Goal: Information Seeking & Learning: Learn about a topic

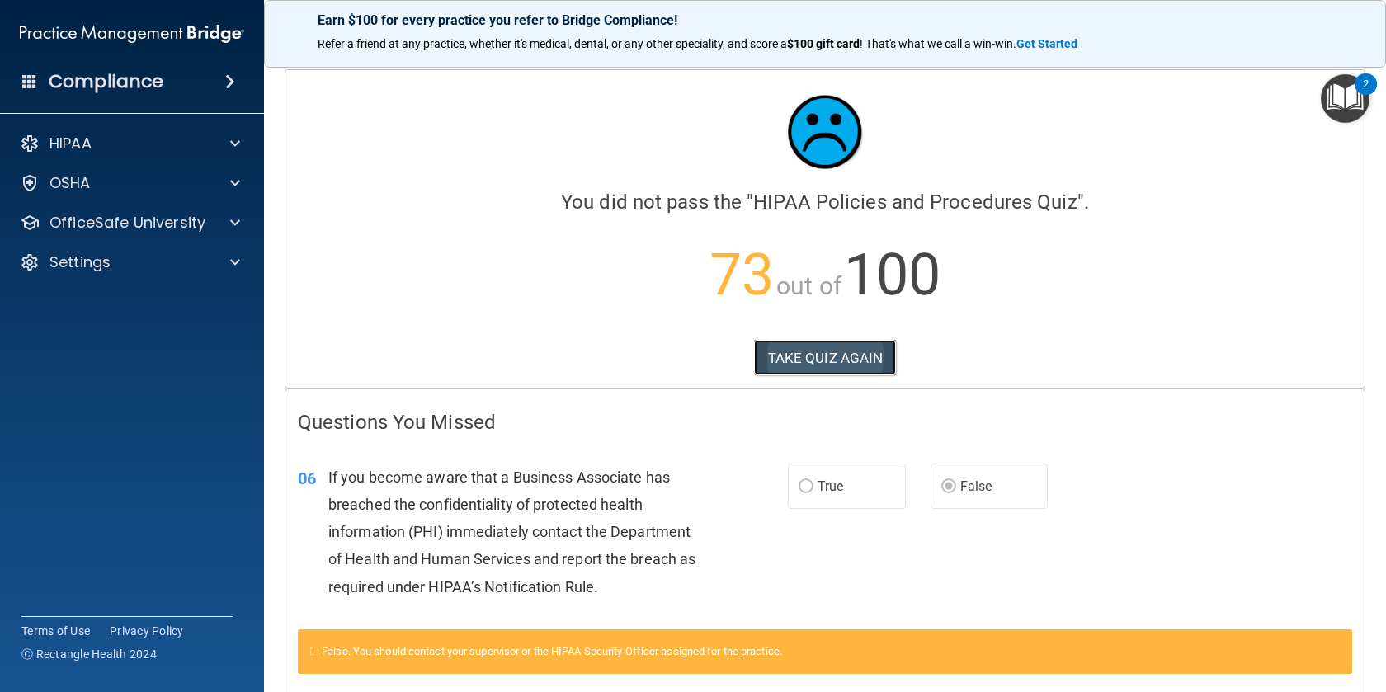
click at [798, 362] on button "TAKE QUIZ AGAIN" at bounding box center [825, 358] width 143 height 36
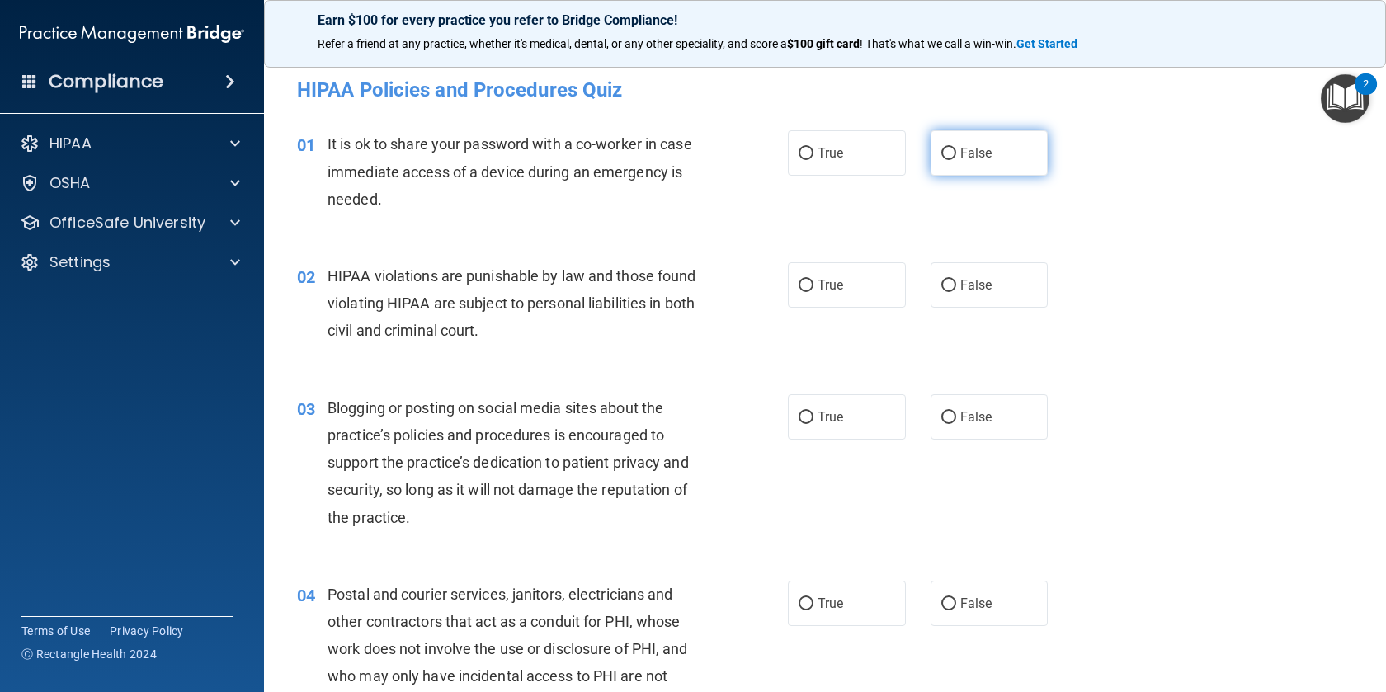
click at [946, 153] on input "False" at bounding box center [948, 154] width 15 height 12
radio input "true"
click at [842, 288] on span "True" at bounding box center [830, 285] width 26 height 16
click at [813, 288] on input "True" at bounding box center [805, 286] width 15 height 12
radio input "true"
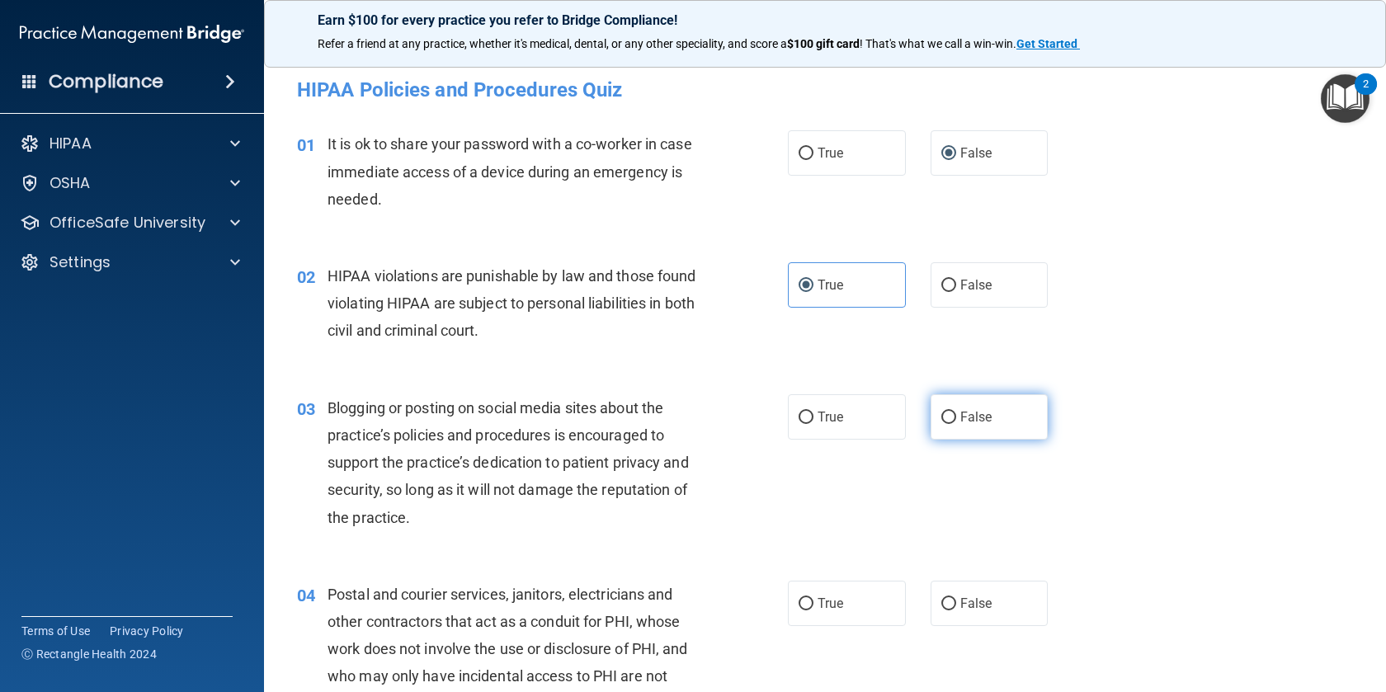
click at [955, 422] on input "False" at bounding box center [948, 418] width 15 height 12
radio input "true"
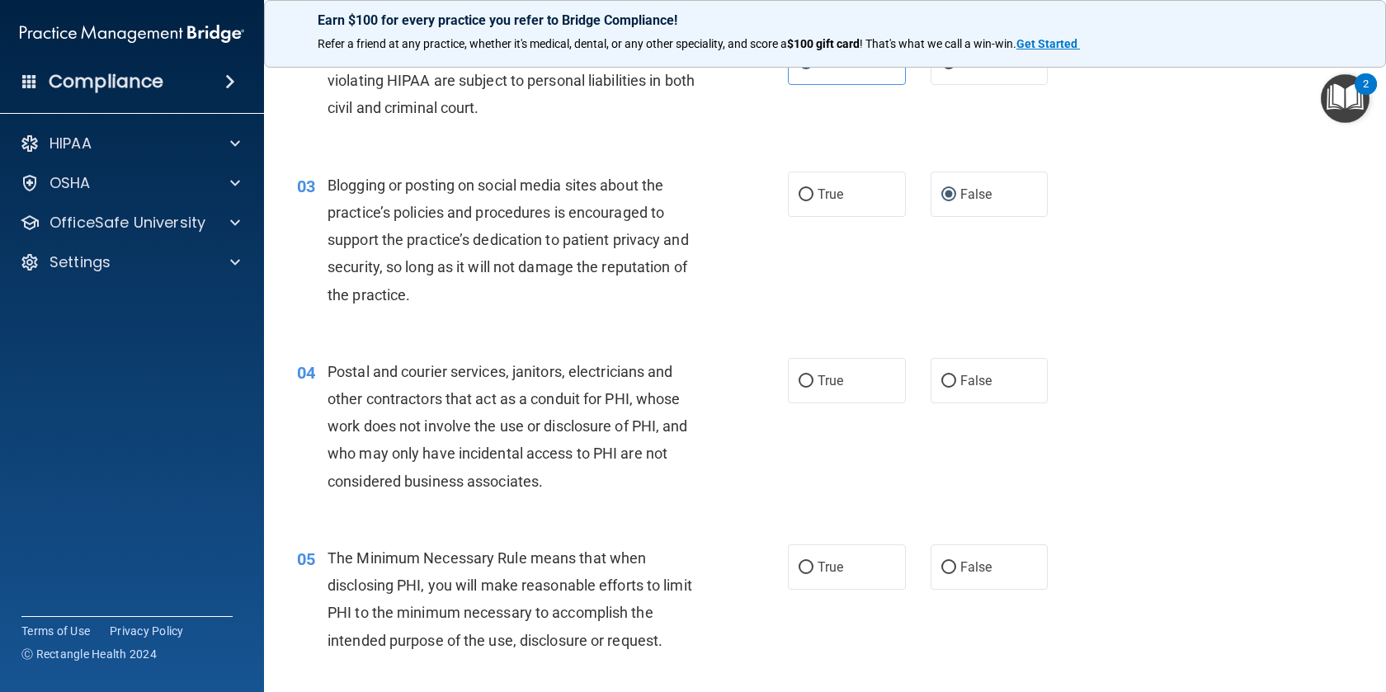
scroll to position [230, 0]
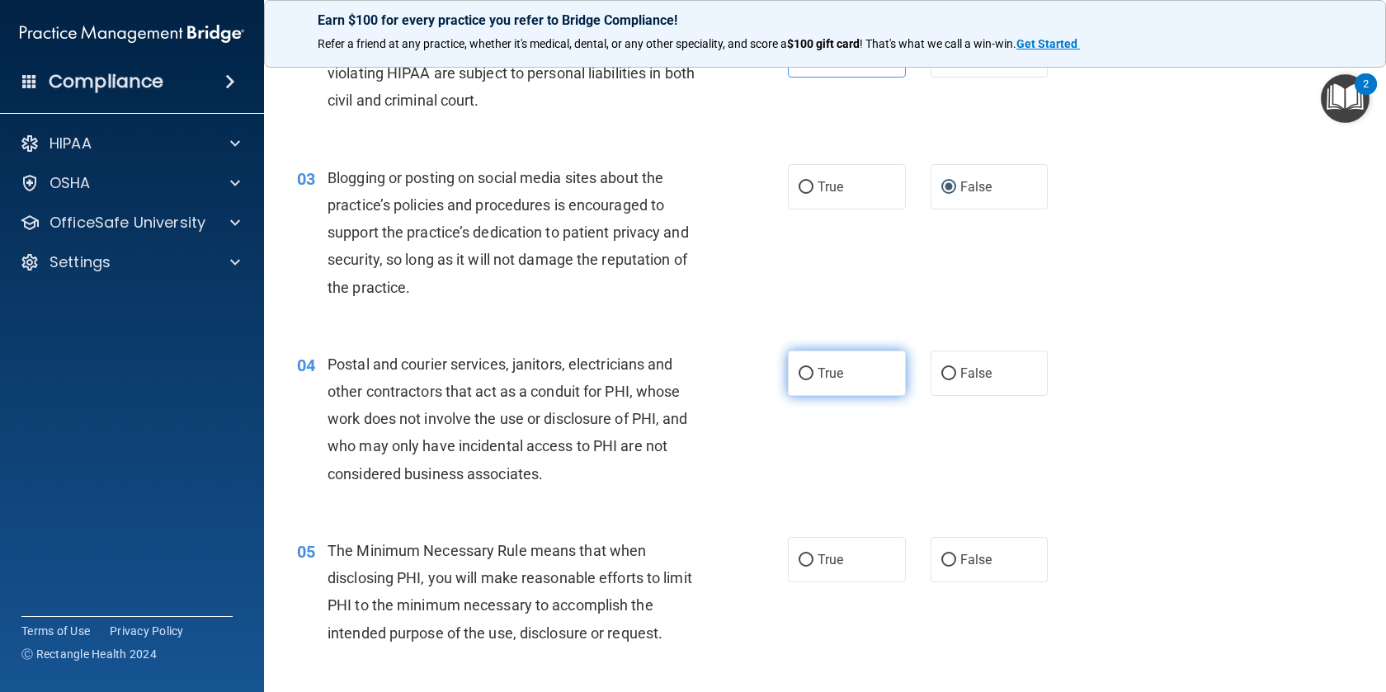
click at [820, 361] on label "True" at bounding box center [847, 373] width 118 height 45
click at [813, 368] on input "True" at bounding box center [805, 374] width 15 height 12
radio input "true"
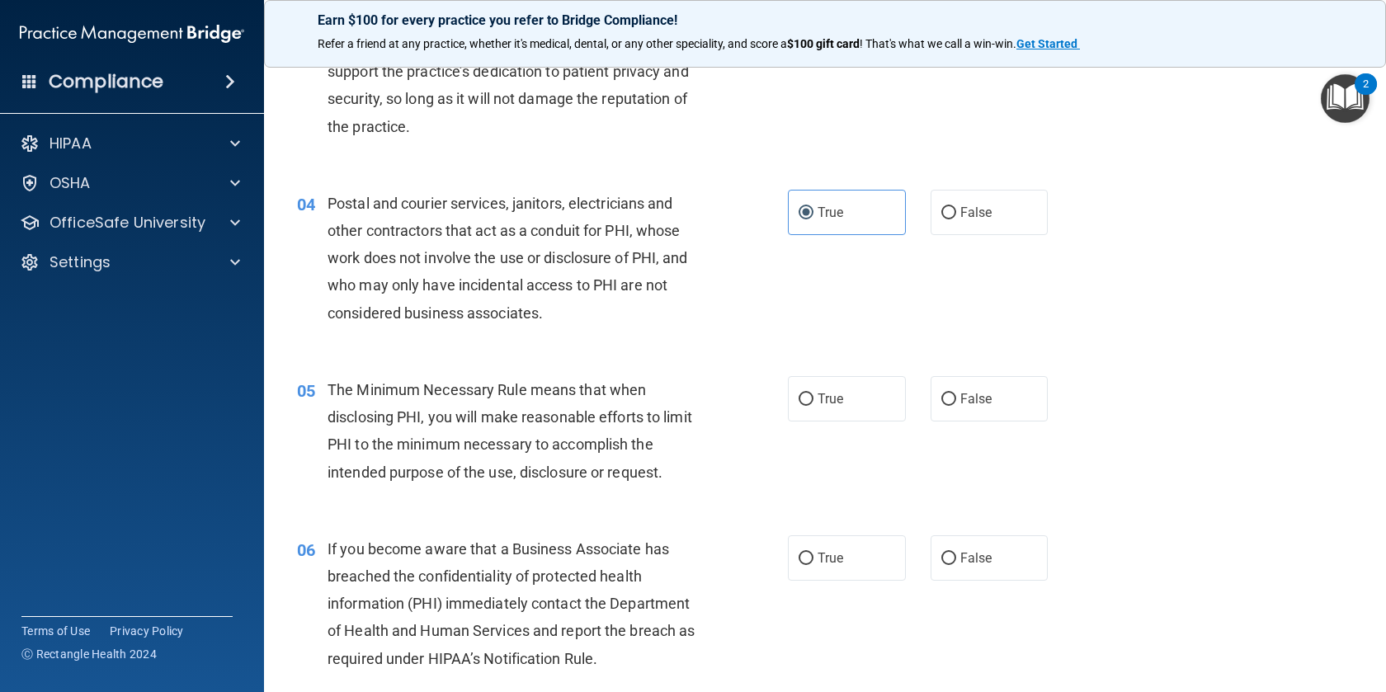
scroll to position [407, 0]
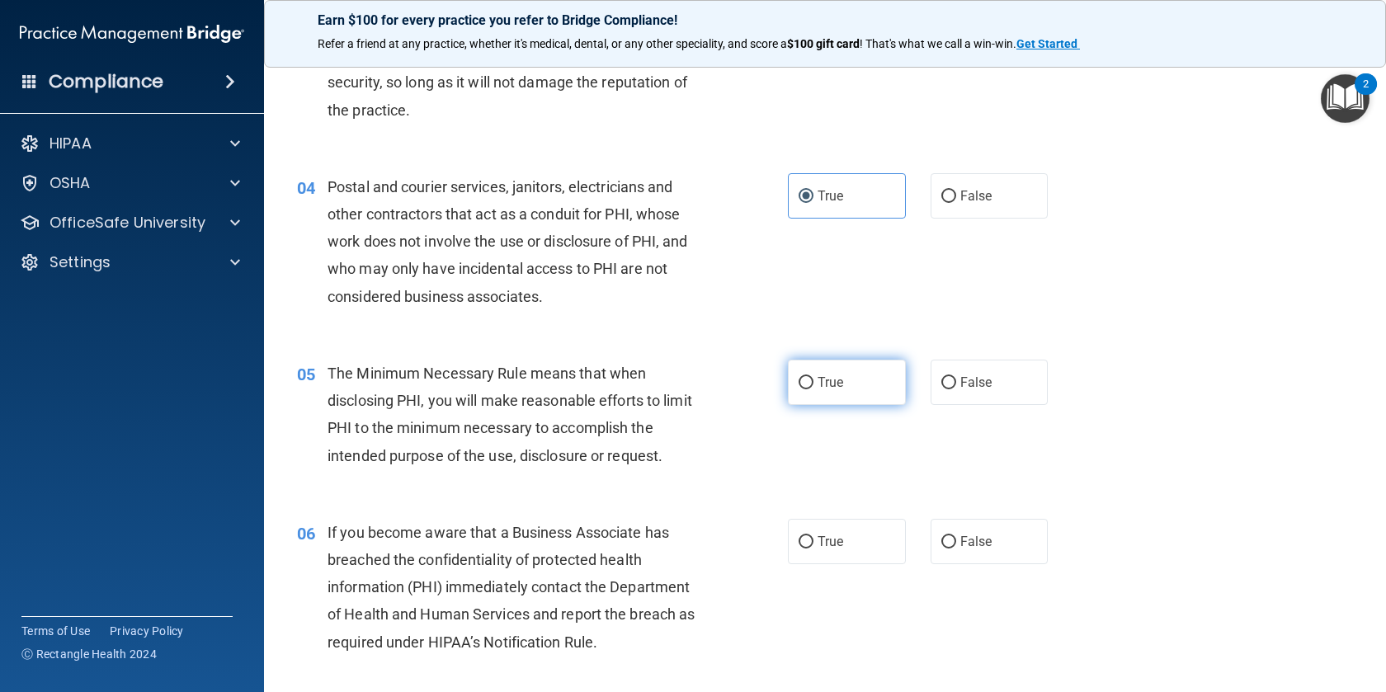
click at [817, 381] on label "True" at bounding box center [847, 382] width 118 height 45
click at [813, 381] on input "True" at bounding box center [805, 383] width 15 height 12
radio input "true"
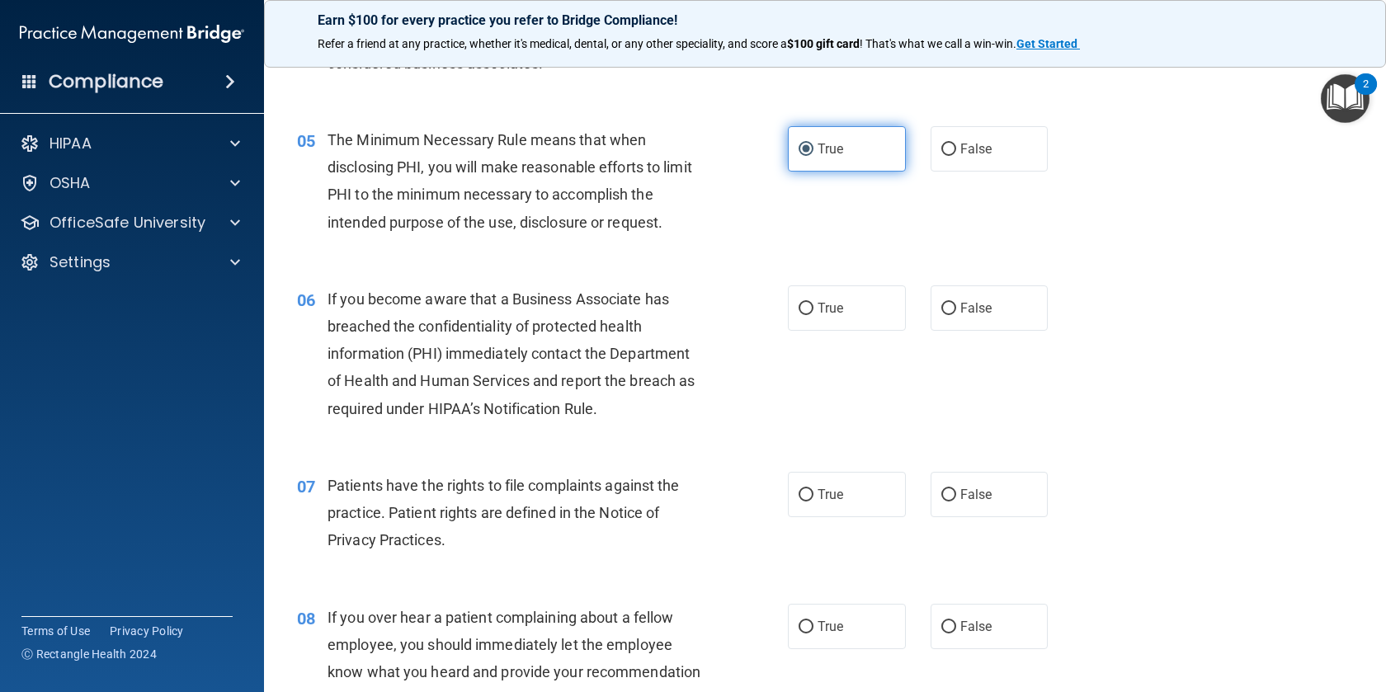
scroll to position [643, 0]
click at [820, 308] on span "True" at bounding box center [830, 307] width 26 height 16
click at [813, 308] on input "True" at bounding box center [805, 307] width 15 height 12
radio input "true"
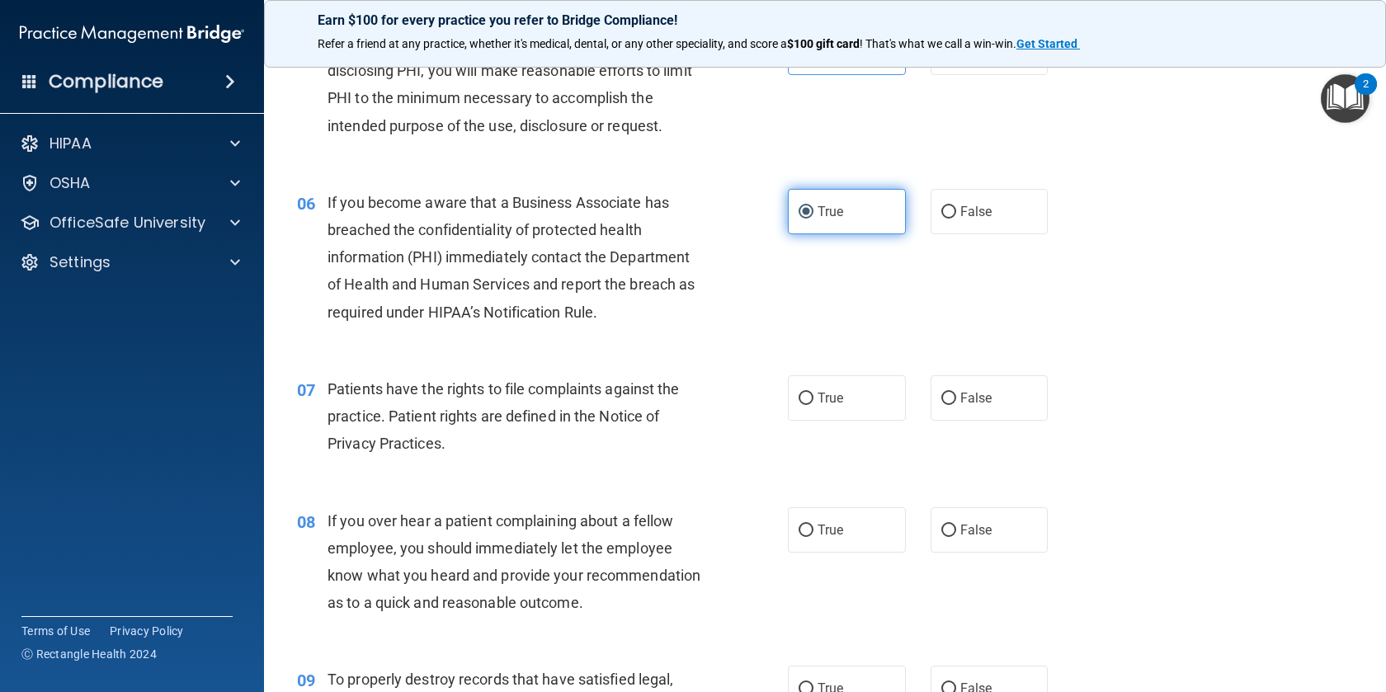
scroll to position [779, 0]
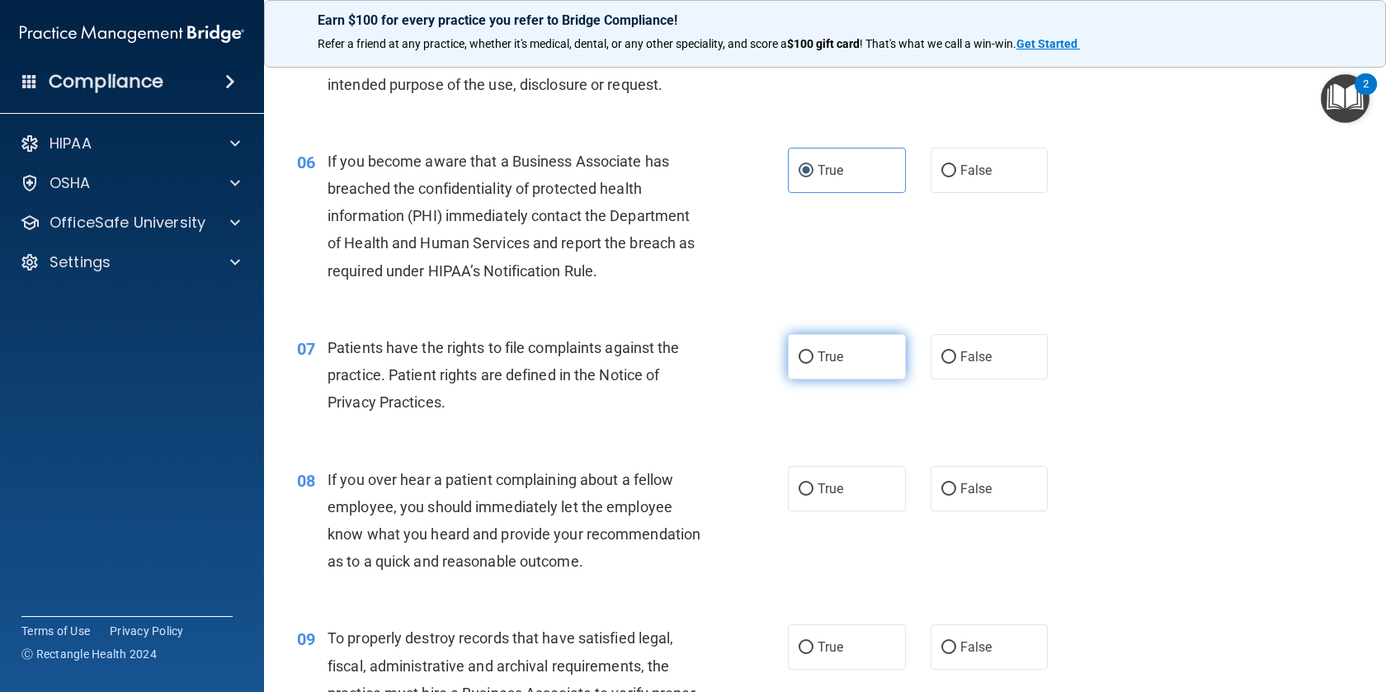
click at [820, 357] on span "True" at bounding box center [830, 357] width 26 height 16
click at [813, 357] on input "True" at bounding box center [805, 357] width 15 height 12
radio input "true"
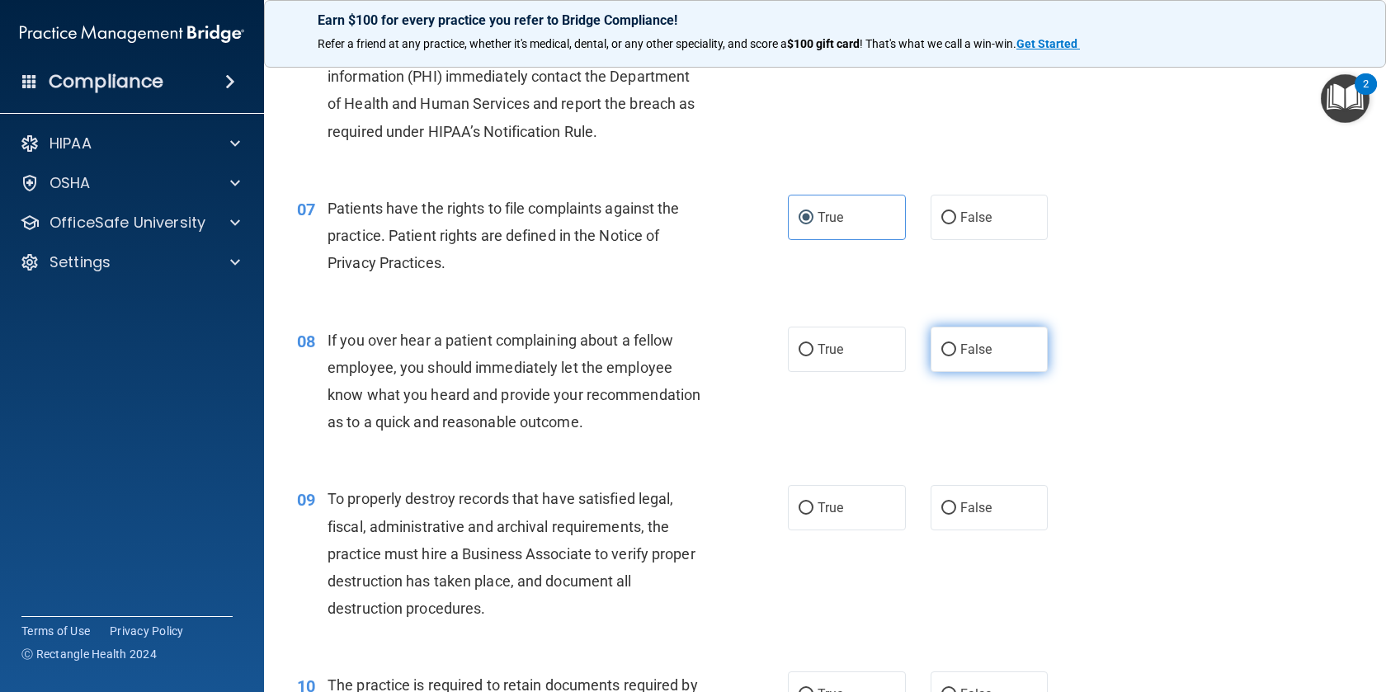
click at [956, 344] on label "False" at bounding box center [989, 349] width 118 height 45
click at [956, 344] on input "False" at bounding box center [948, 350] width 15 height 12
radio input "true"
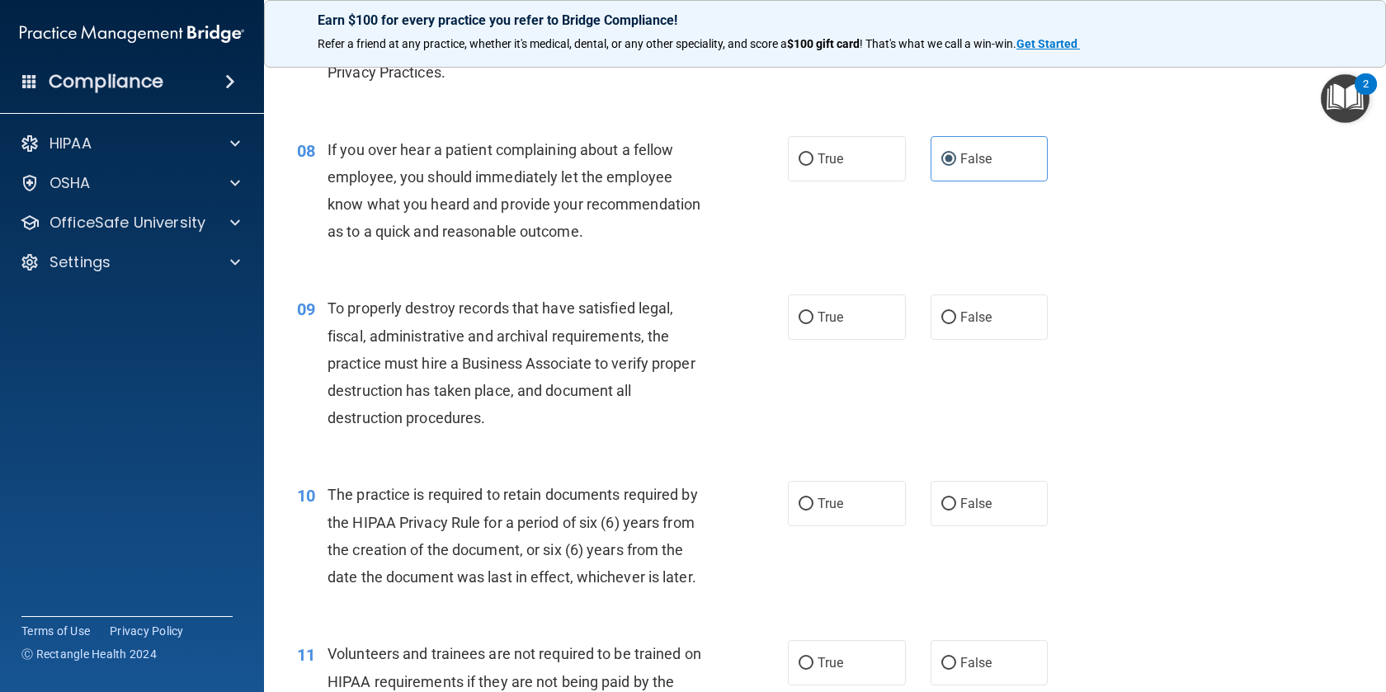
scroll to position [1114, 0]
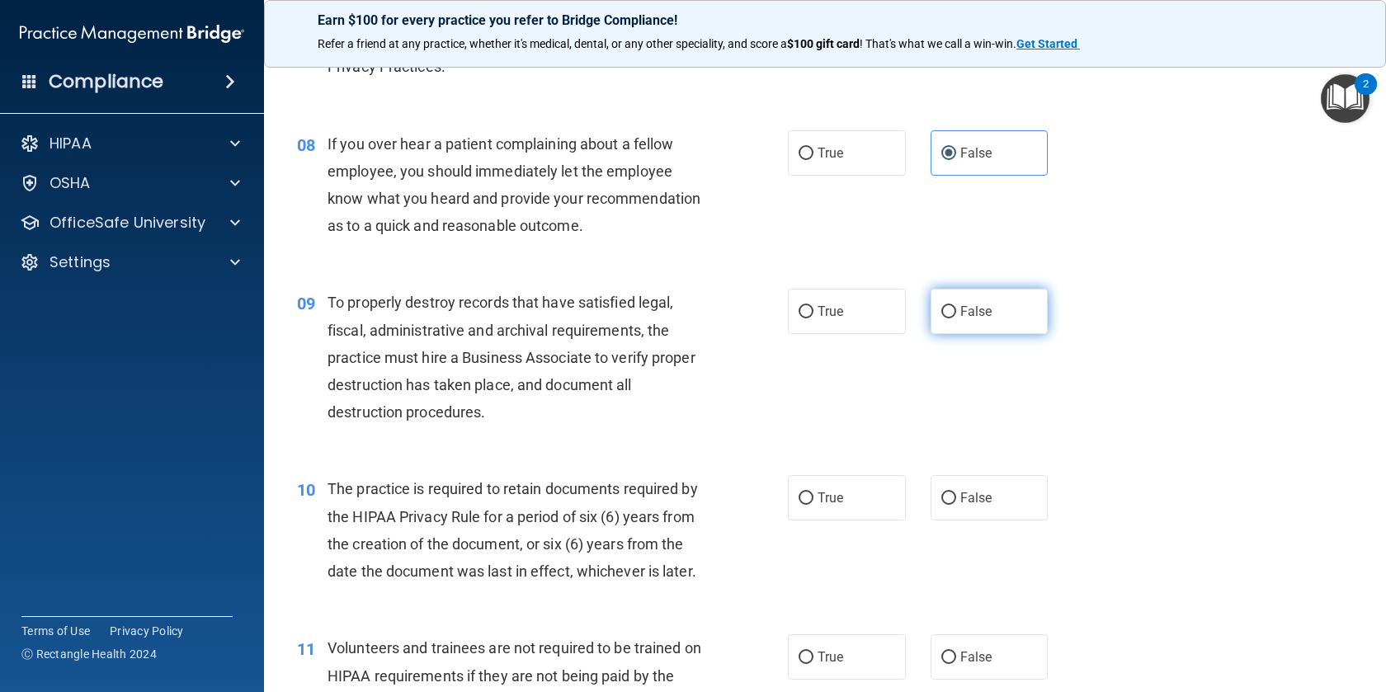
click at [963, 313] on span "False" at bounding box center [976, 312] width 32 height 16
click at [956, 313] on input "False" at bounding box center [948, 312] width 15 height 12
radio input "true"
click at [796, 500] on label "True" at bounding box center [847, 497] width 118 height 45
click at [798, 500] on input "True" at bounding box center [805, 498] width 15 height 12
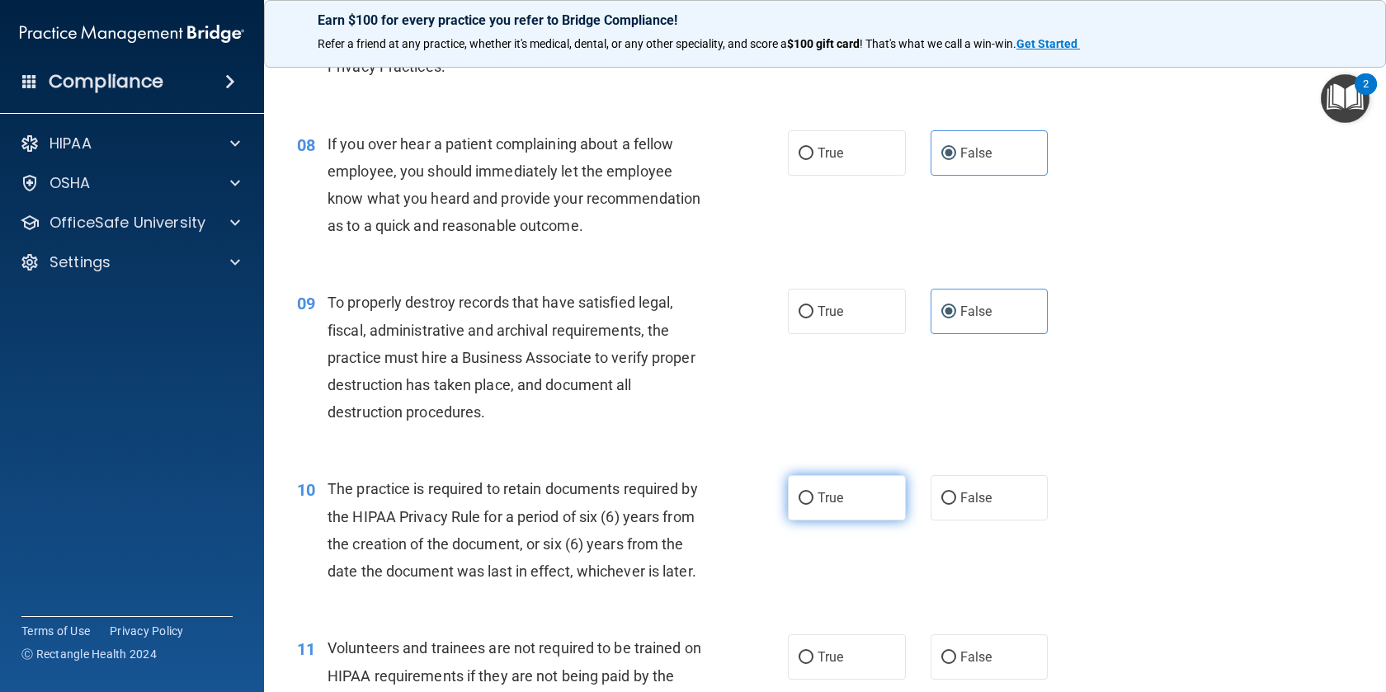
radio input "true"
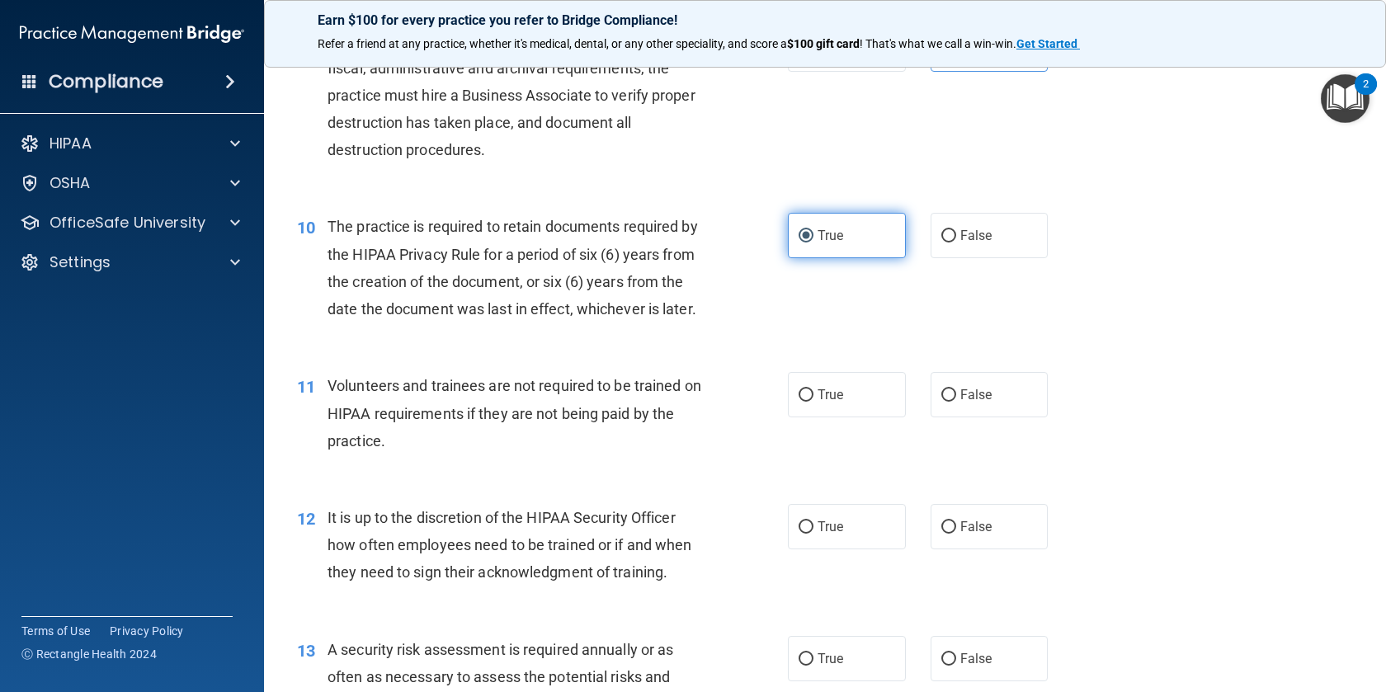
scroll to position [1379, 0]
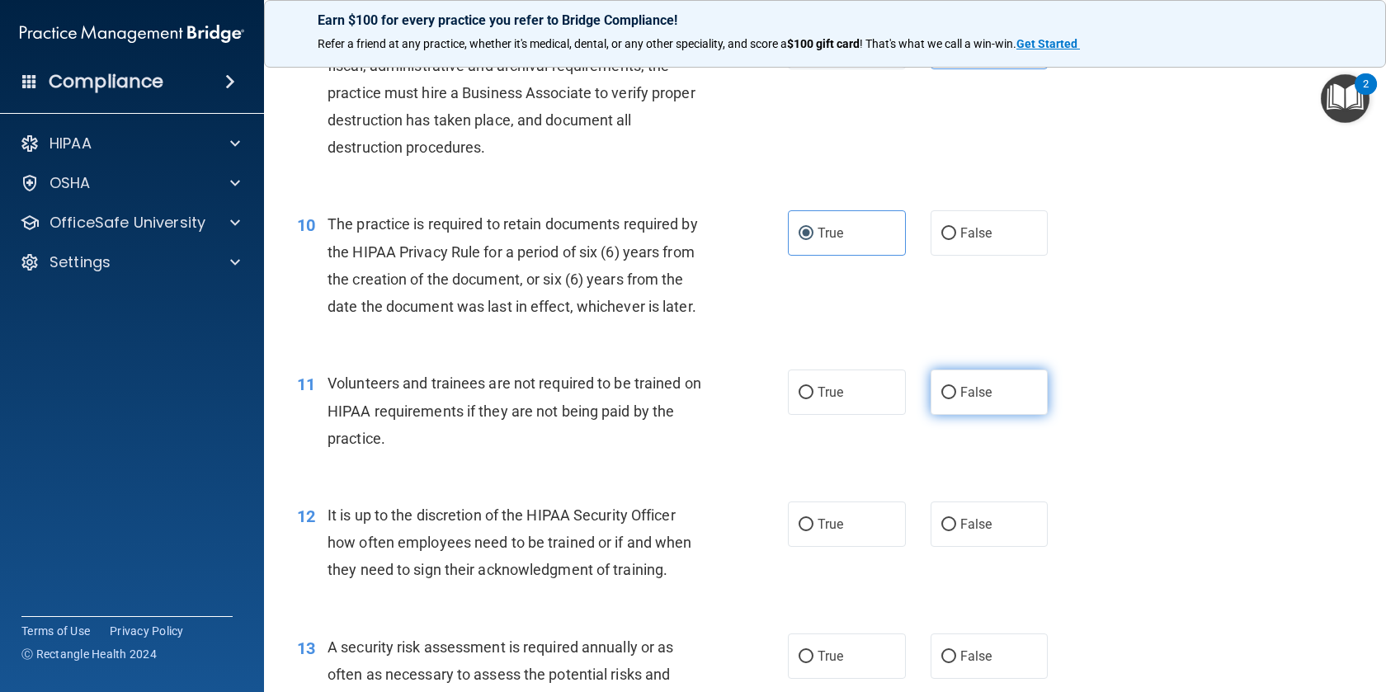
click at [960, 395] on span "False" at bounding box center [976, 392] width 32 height 16
click at [956, 395] on input "False" at bounding box center [948, 393] width 15 height 12
radio input "true"
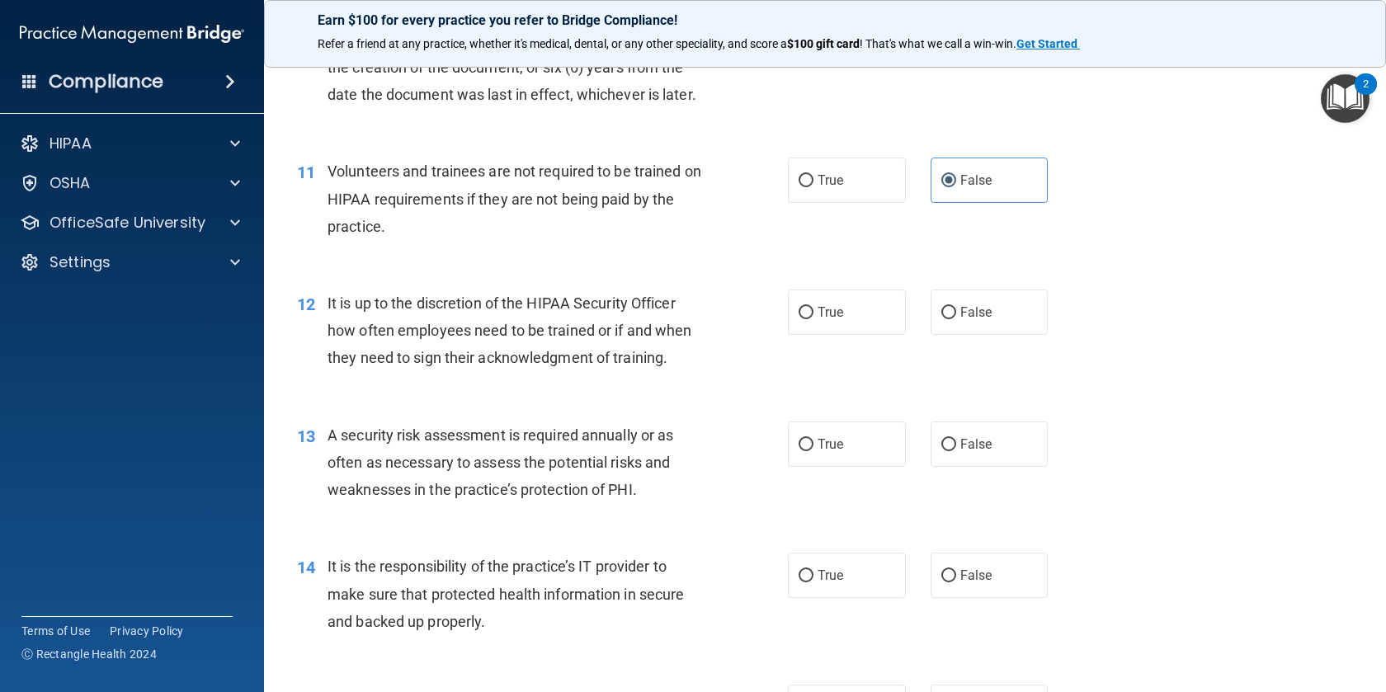
scroll to position [1594, 0]
click at [948, 309] on input "False" at bounding box center [948, 310] width 15 height 12
radio input "true"
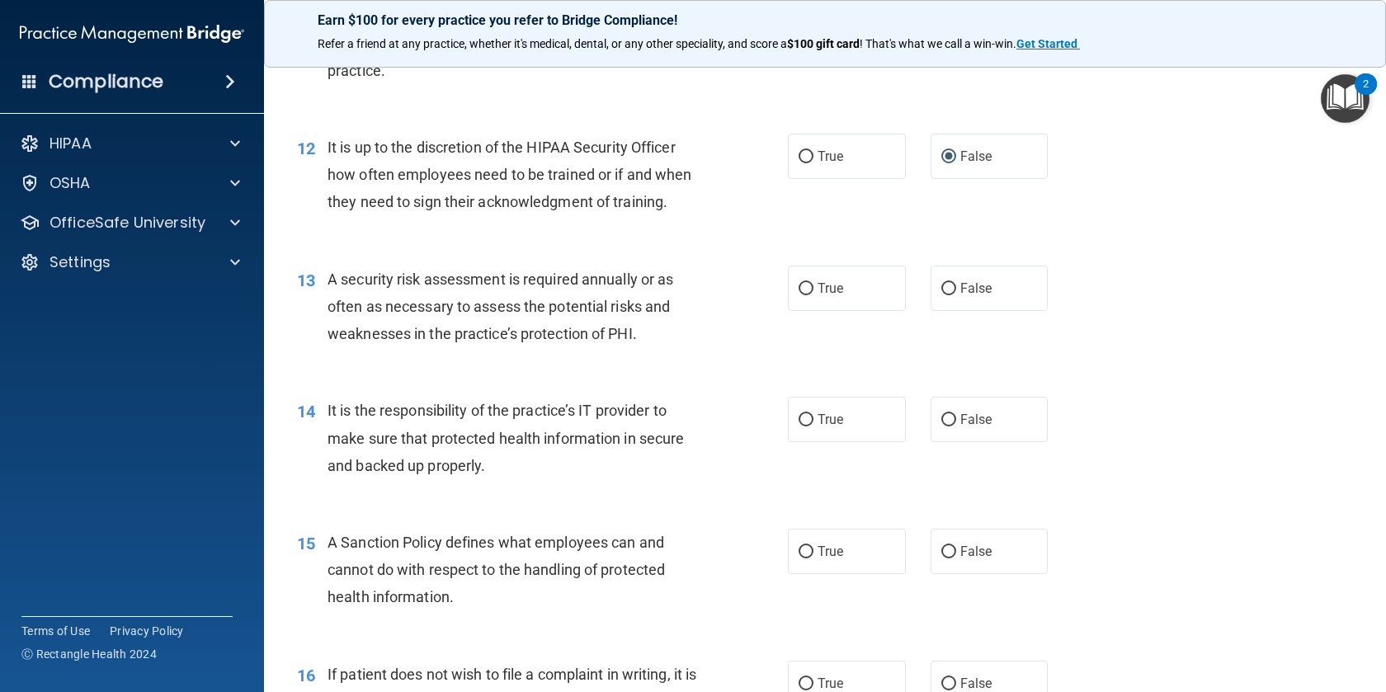
scroll to position [1751, 0]
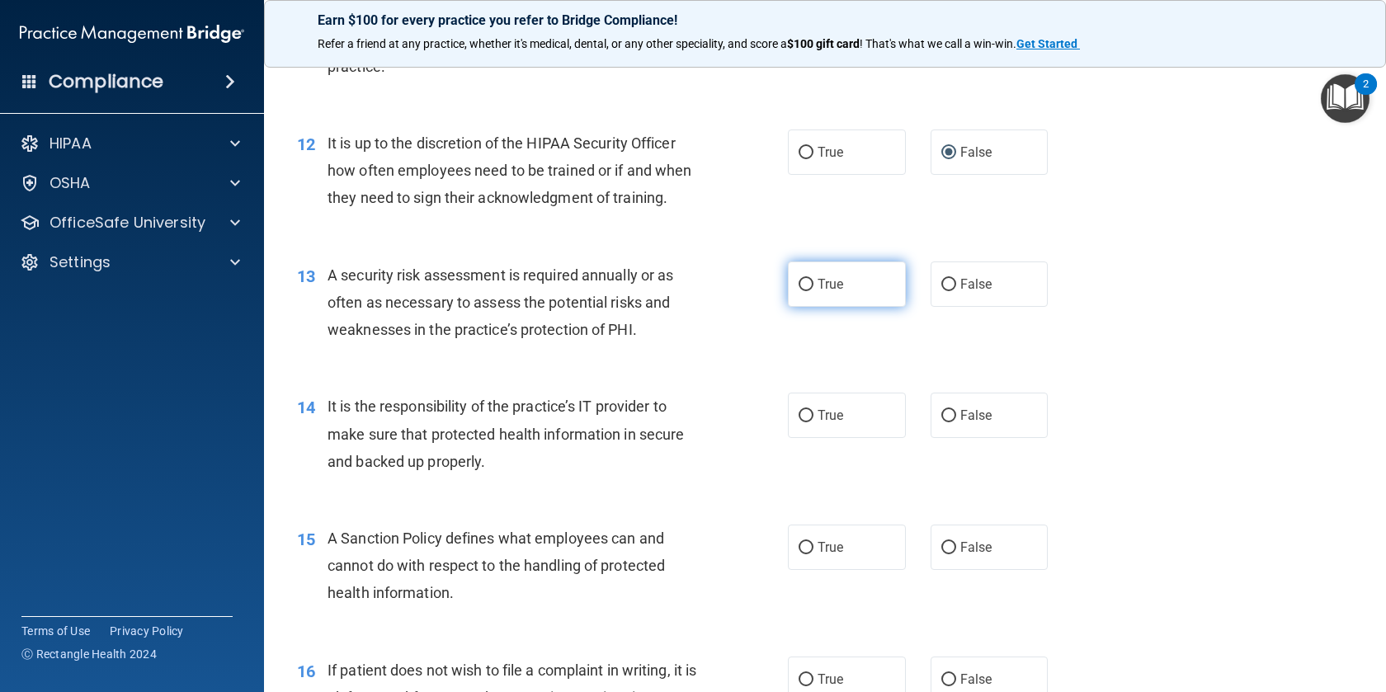
click at [850, 287] on label "True" at bounding box center [847, 283] width 118 height 45
click at [813, 287] on input "True" at bounding box center [805, 285] width 15 height 12
radio input "true"
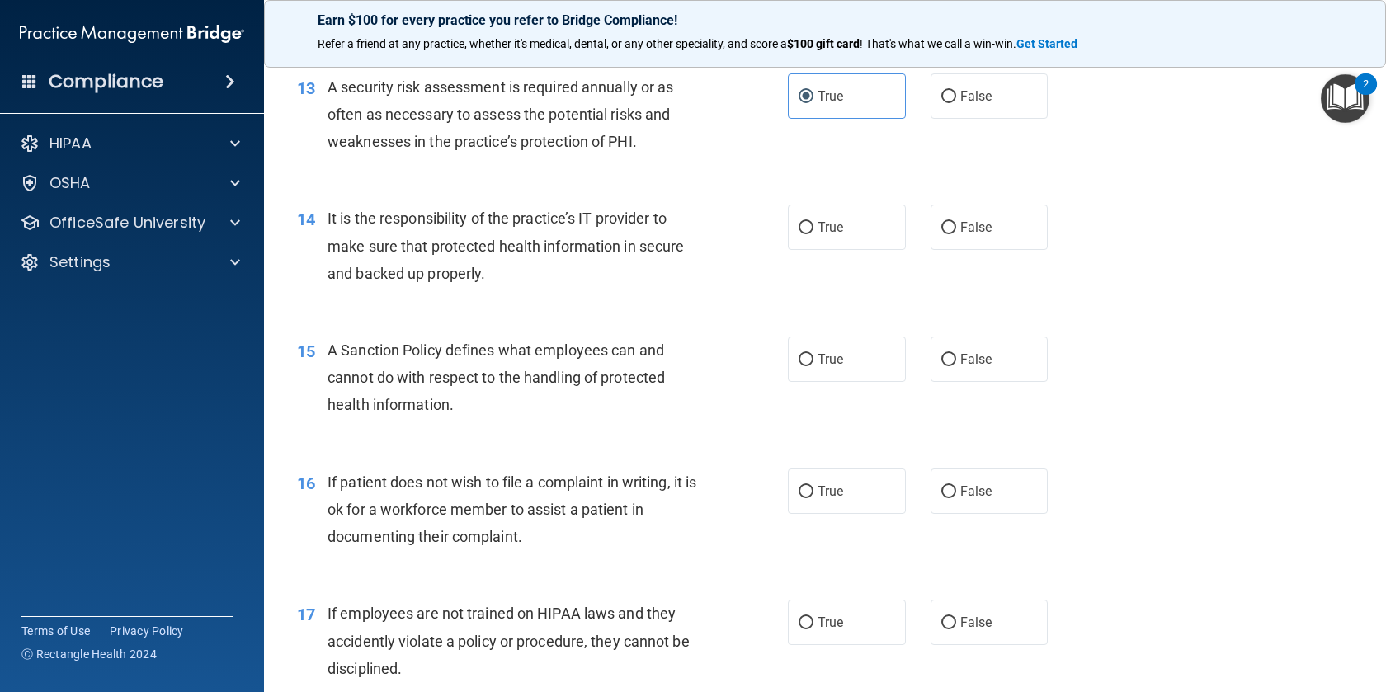
scroll to position [1938, 0]
click at [831, 234] on span "True" at bounding box center [830, 228] width 26 height 16
click at [813, 234] on input "True" at bounding box center [805, 229] width 15 height 12
radio input "true"
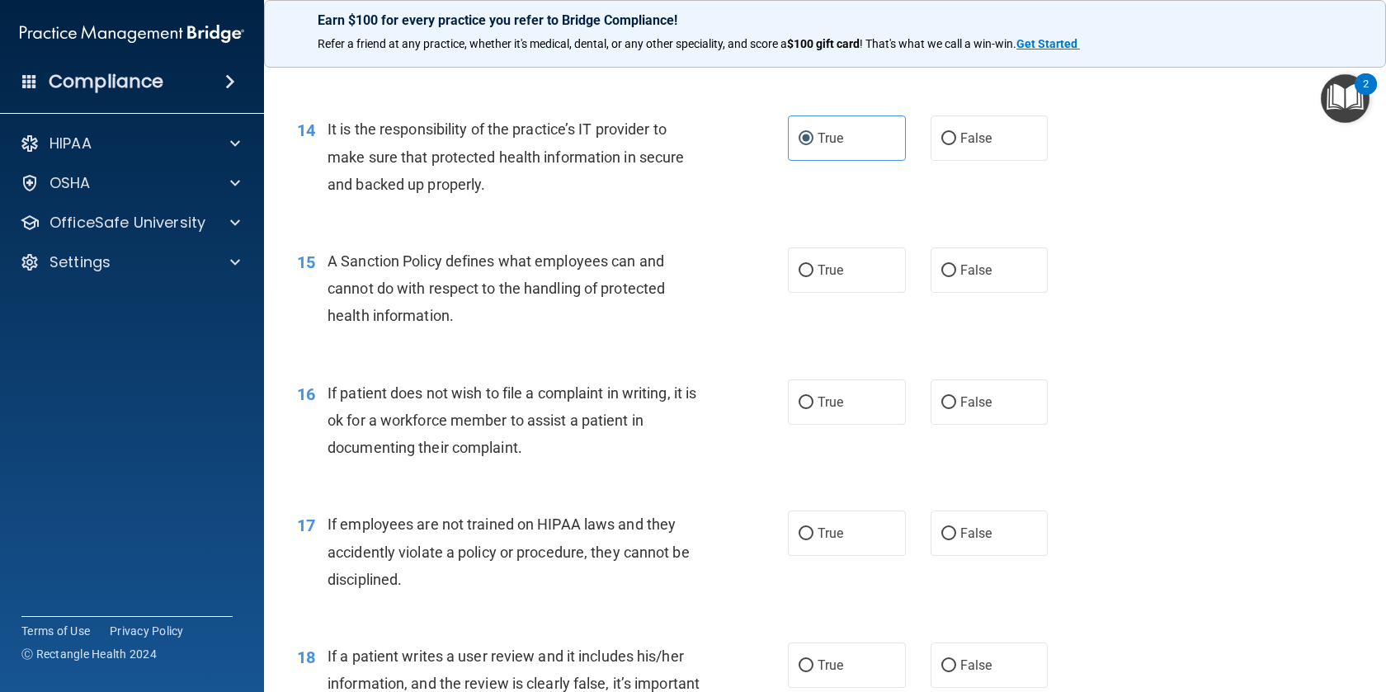
scroll to position [2029, 0]
click at [863, 285] on label "True" at bounding box center [847, 269] width 118 height 45
click at [813, 276] on input "True" at bounding box center [805, 270] width 15 height 12
radio input "true"
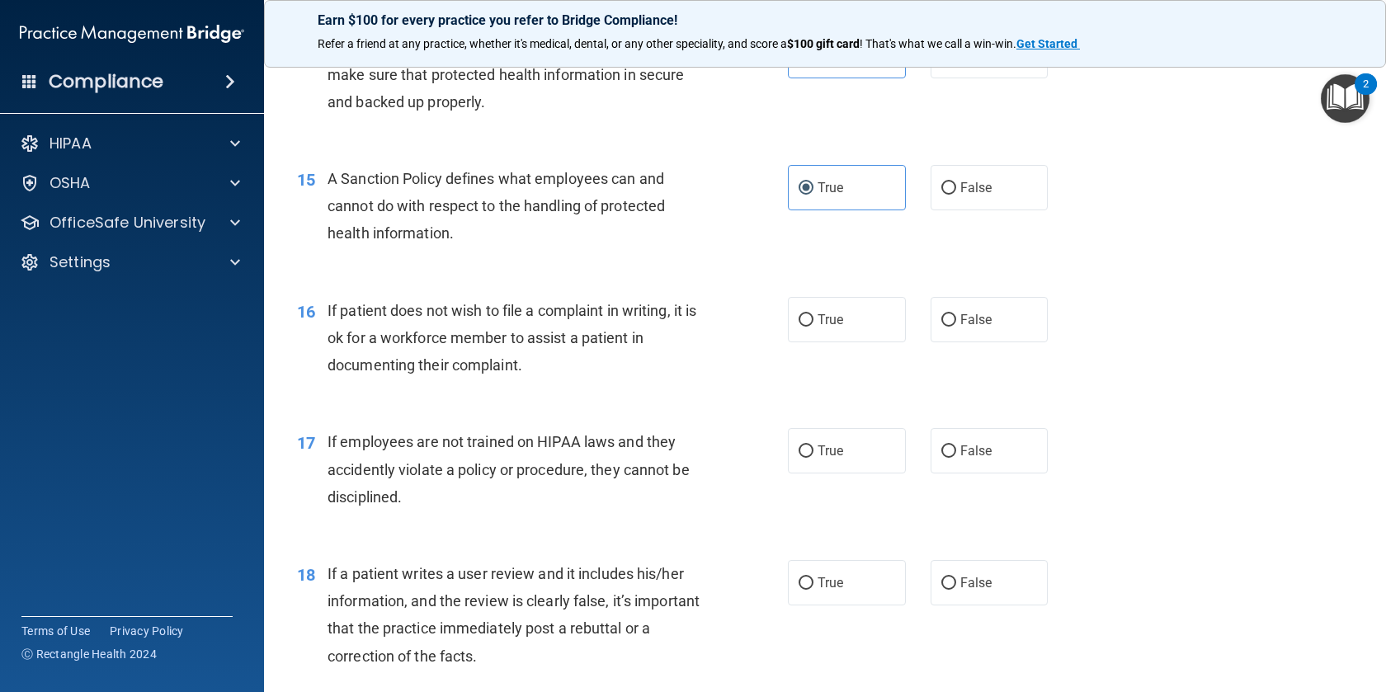
scroll to position [2113, 0]
click at [961, 323] on span "False" at bounding box center [976, 317] width 32 height 16
click at [956, 323] on input "False" at bounding box center [948, 318] width 15 height 12
radio input "true"
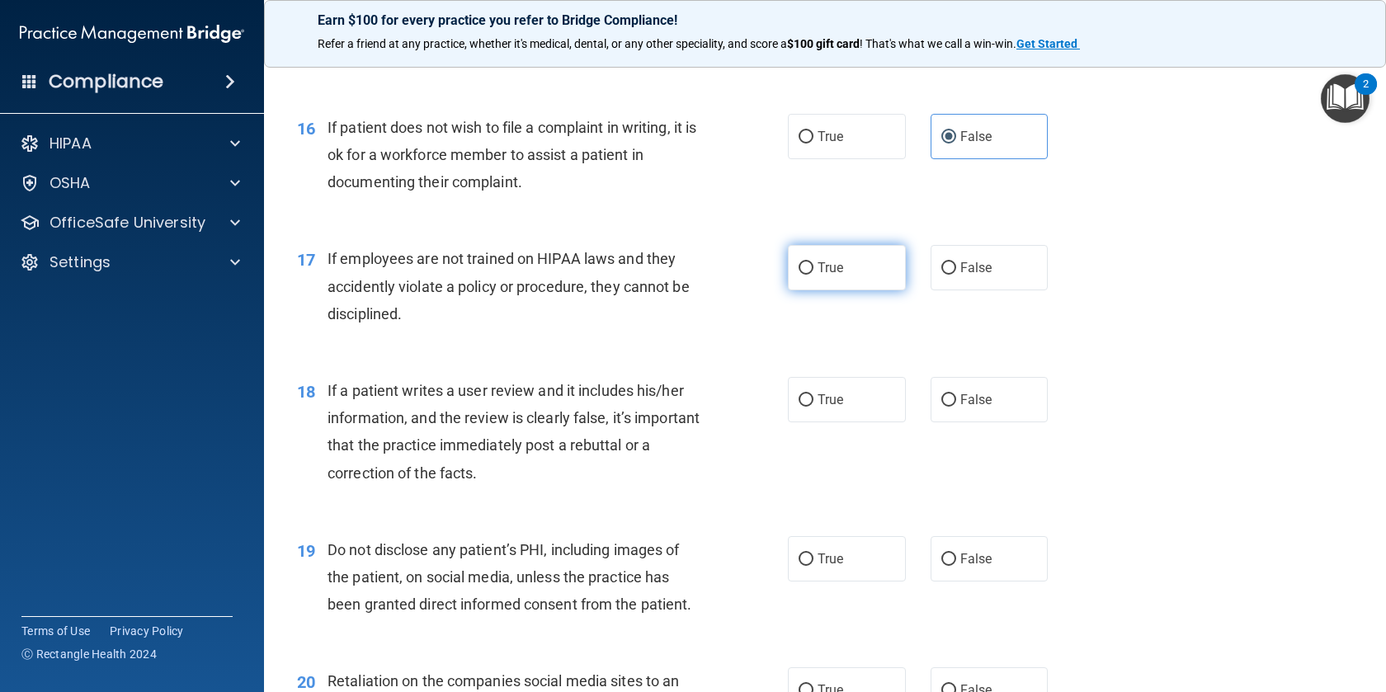
scroll to position [2295, 0]
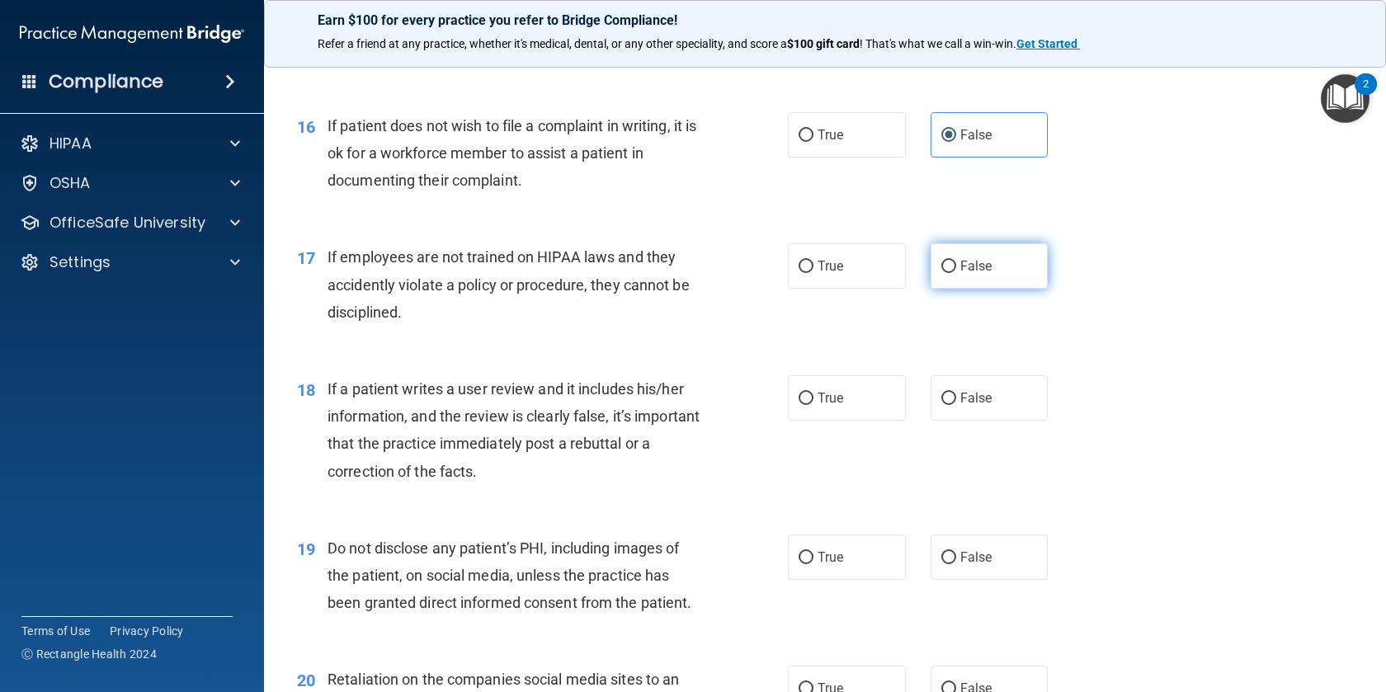
click at [957, 266] on label "False" at bounding box center [989, 265] width 118 height 45
click at [956, 266] on input "False" at bounding box center [948, 267] width 15 height 12
radio input "true"
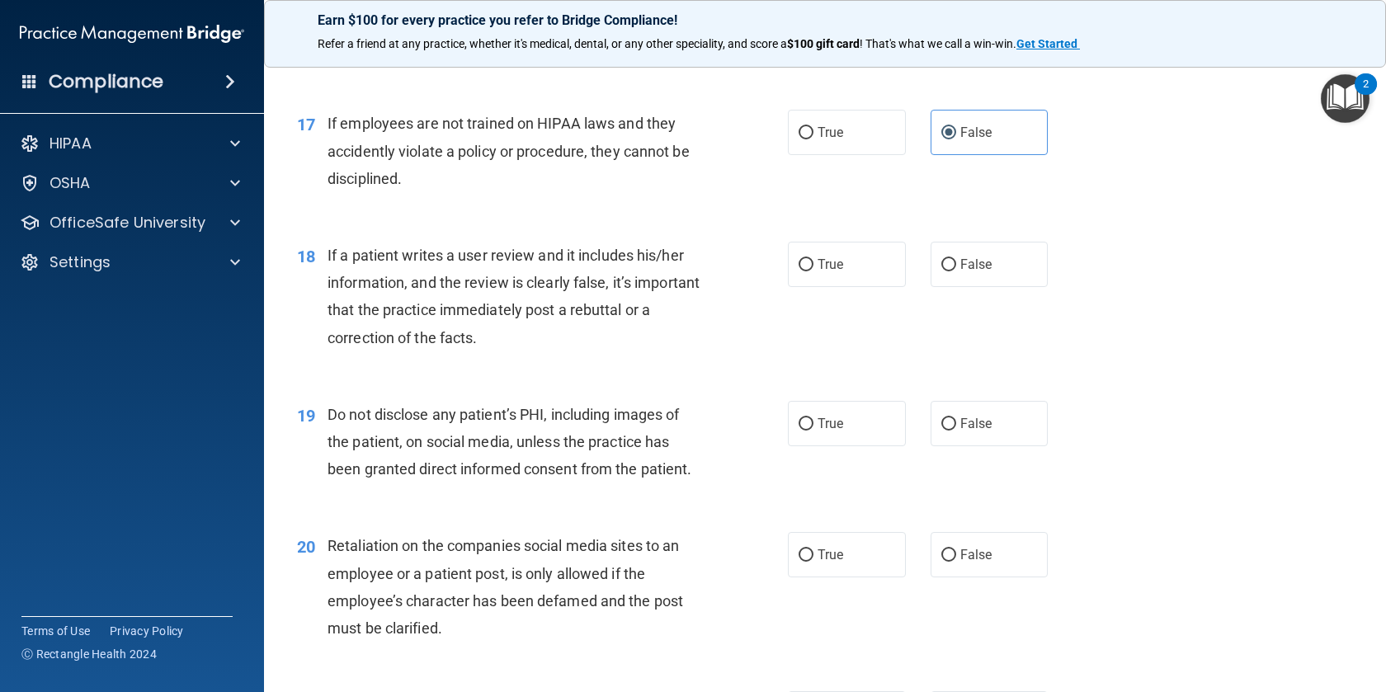
scroll to position [2435, 0]
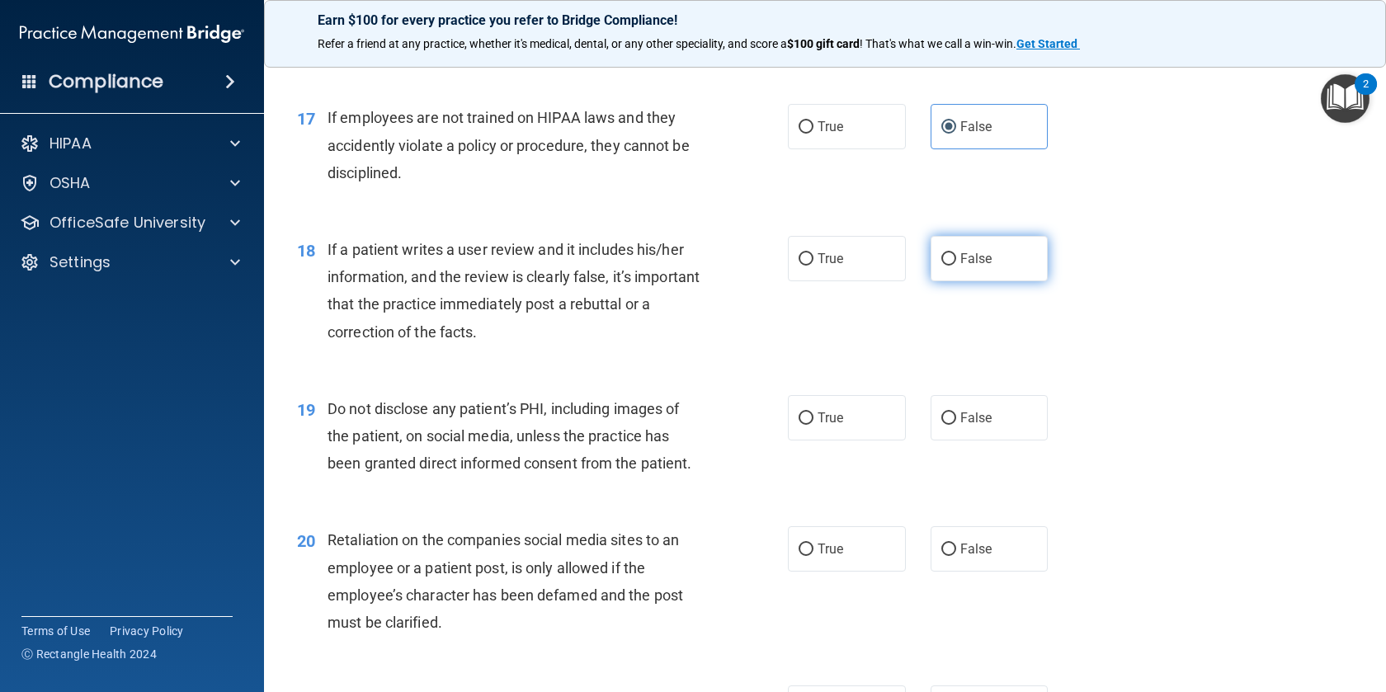
click at [937, 257] on label "False" at bounding box center [989, 258] width 118 height 45
click at [941, 257] on input "False" at bounding box center [948, 259] width 15 height 12
radio input "true"
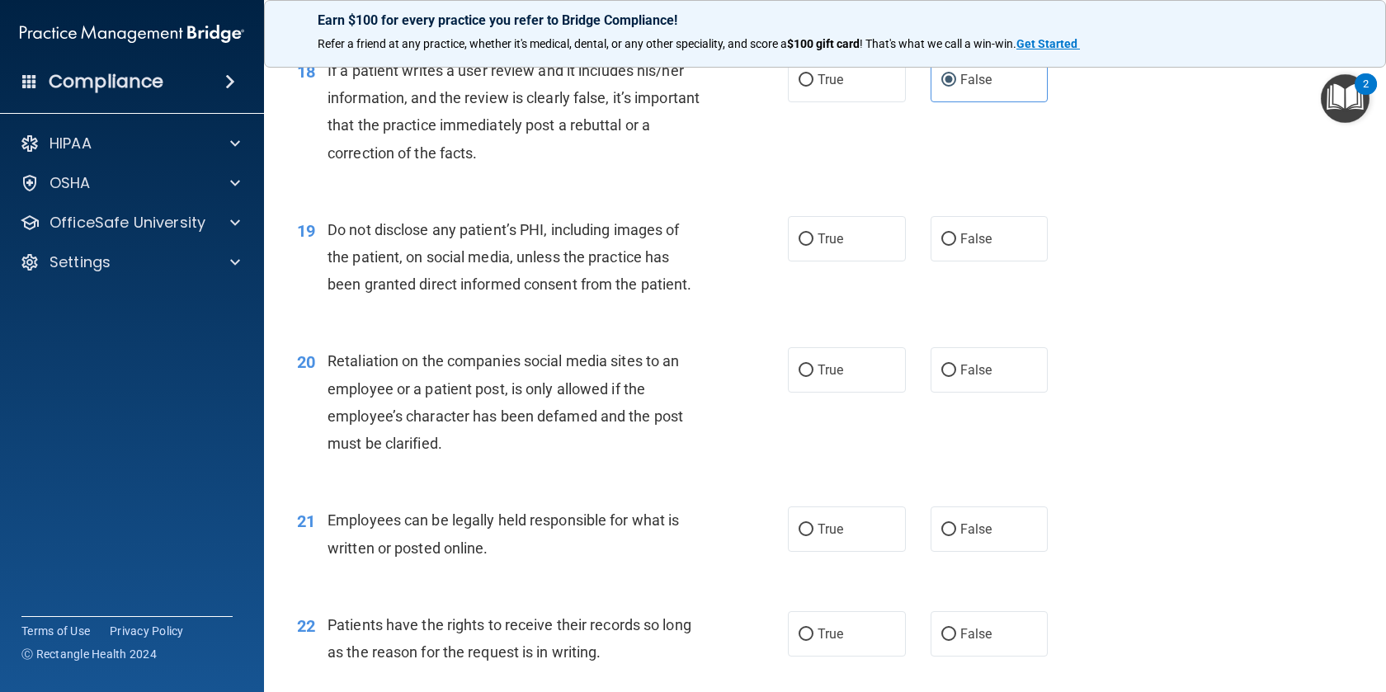
scroll to position [2615, 0]
click at [902, 251] on label "True" at bounding box center [847, 237] width 118 height 45
click at [813, 245] on input "True" at bounding box center [805, 239] width 15 height 12
radio input "true"
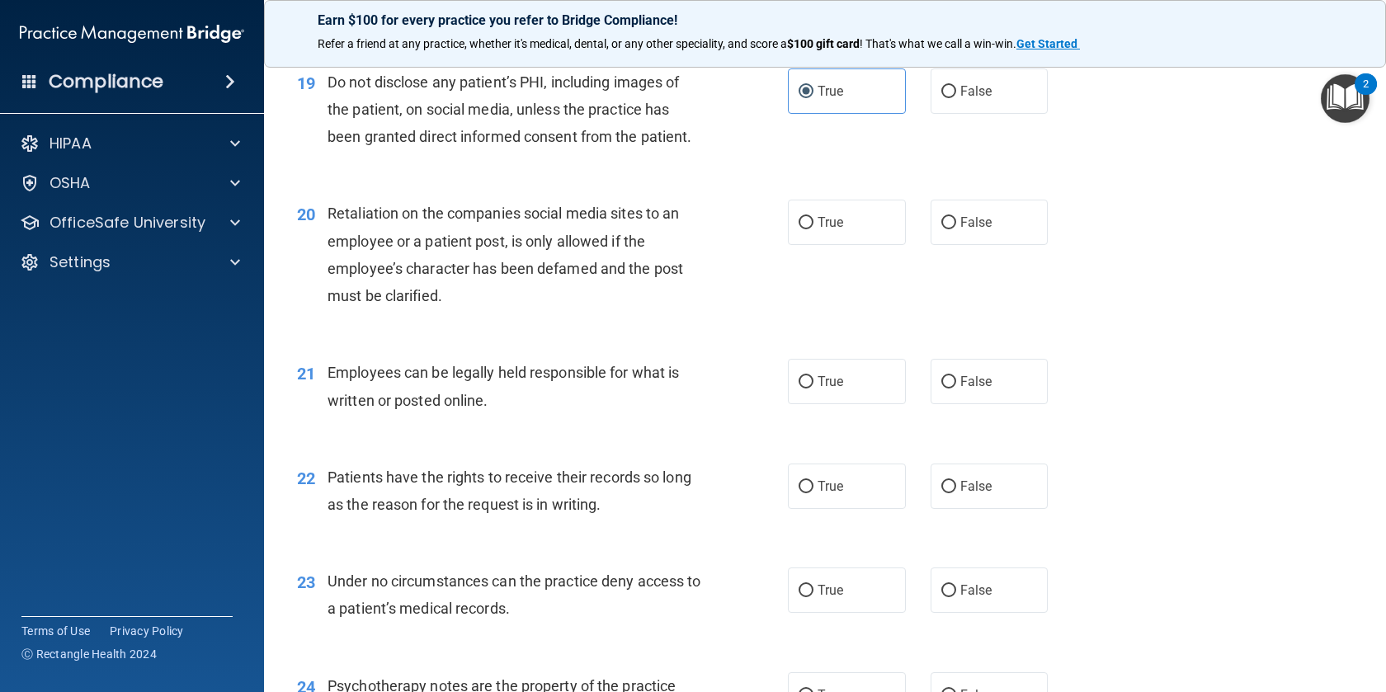
scroll to position [2764, 0]
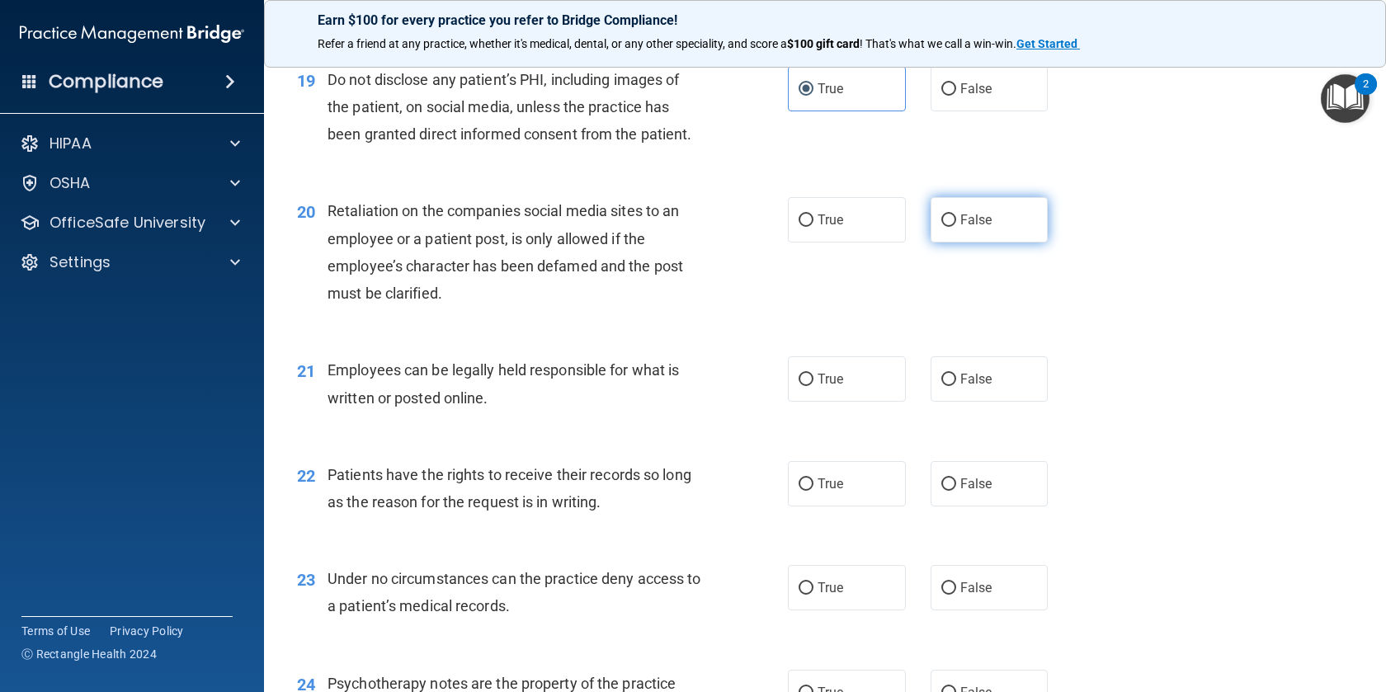
click at [944, 214] on input "False" at bounding box center [948, 220] width 15 height 12
radio input "true"
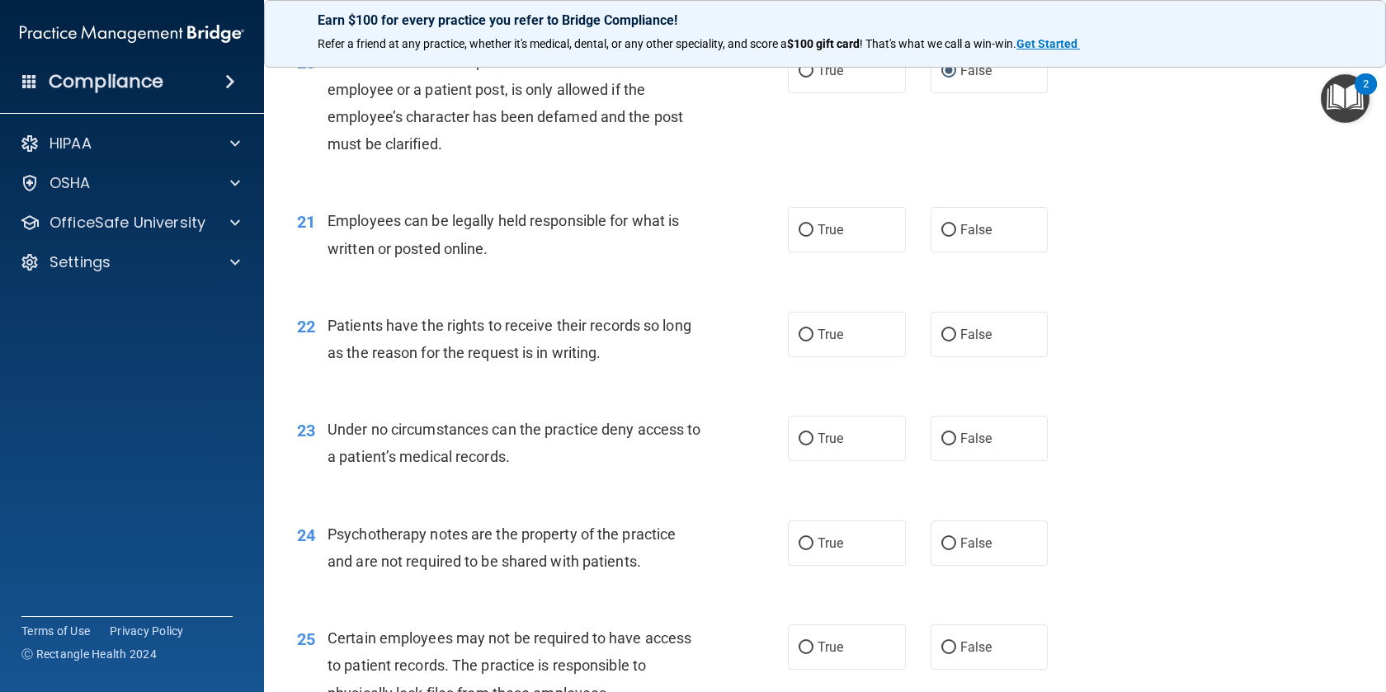
scroll to position [2930, 0]
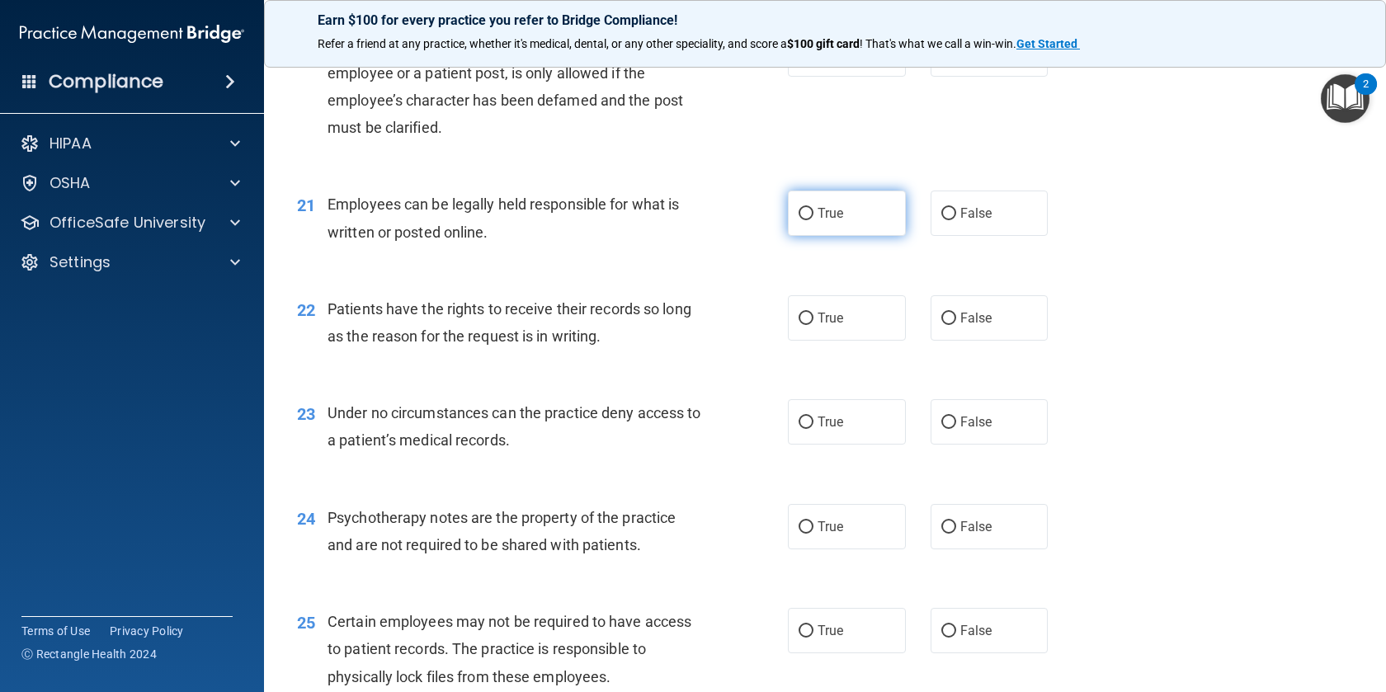
click at [846, 230] on label "True" at bounding box center [847, 213] width 118 height 45
click at [813, 220] on input "True" at bounding box center [805, 214] width 15 height 12
radio input "true"
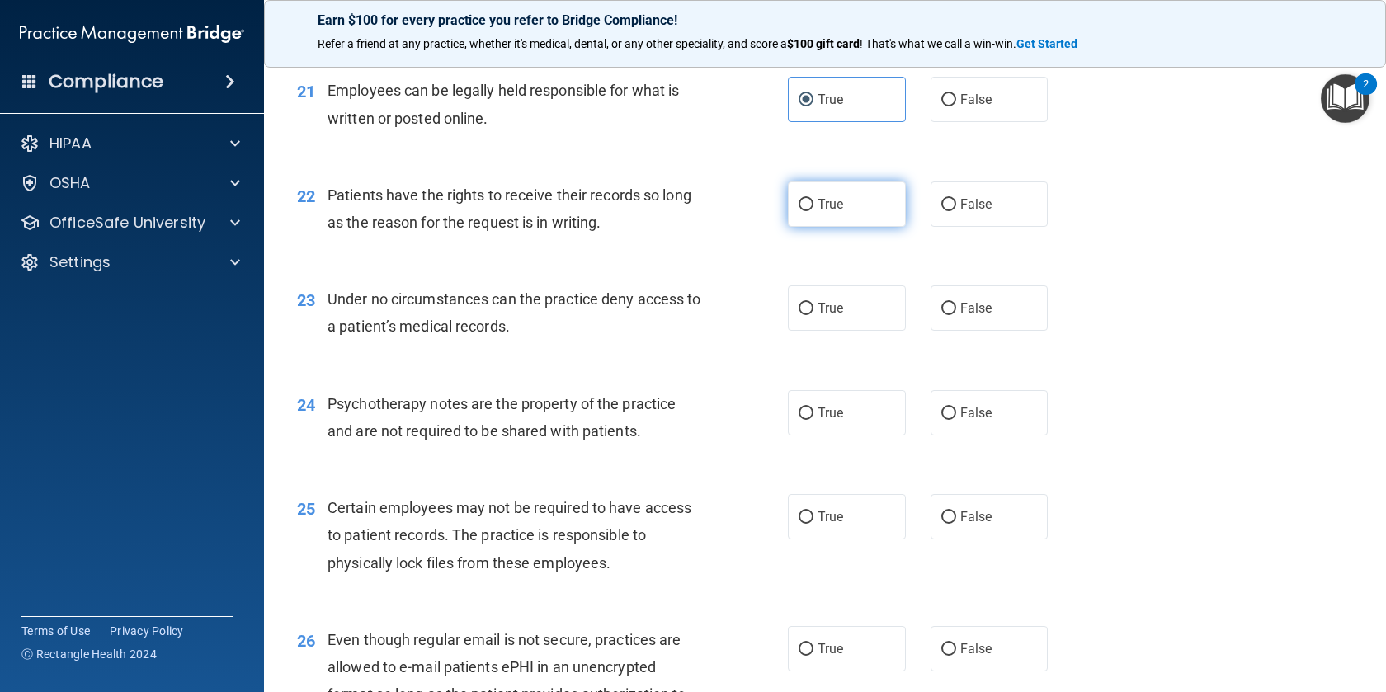
scroll to position [3045, 0]
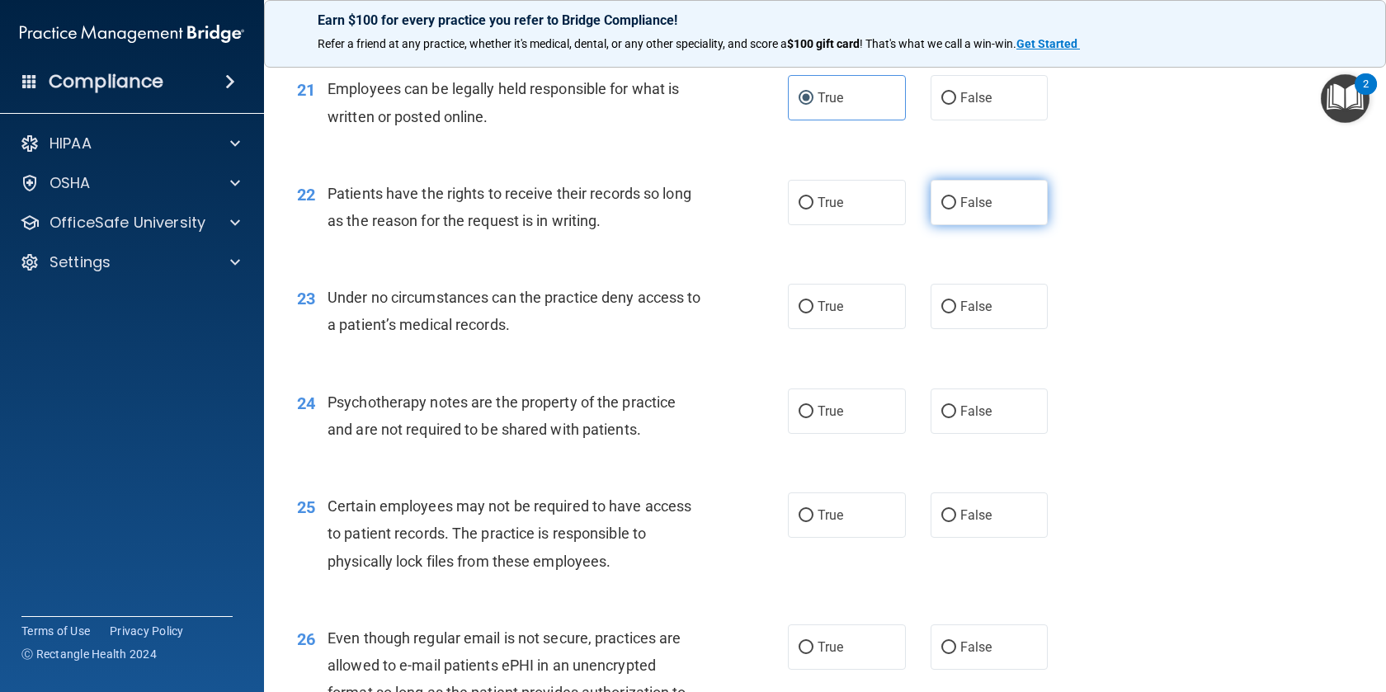
click at [949, 208] on input "False" at bounding box center [948, 203] width 15 height 12
radio input "true"
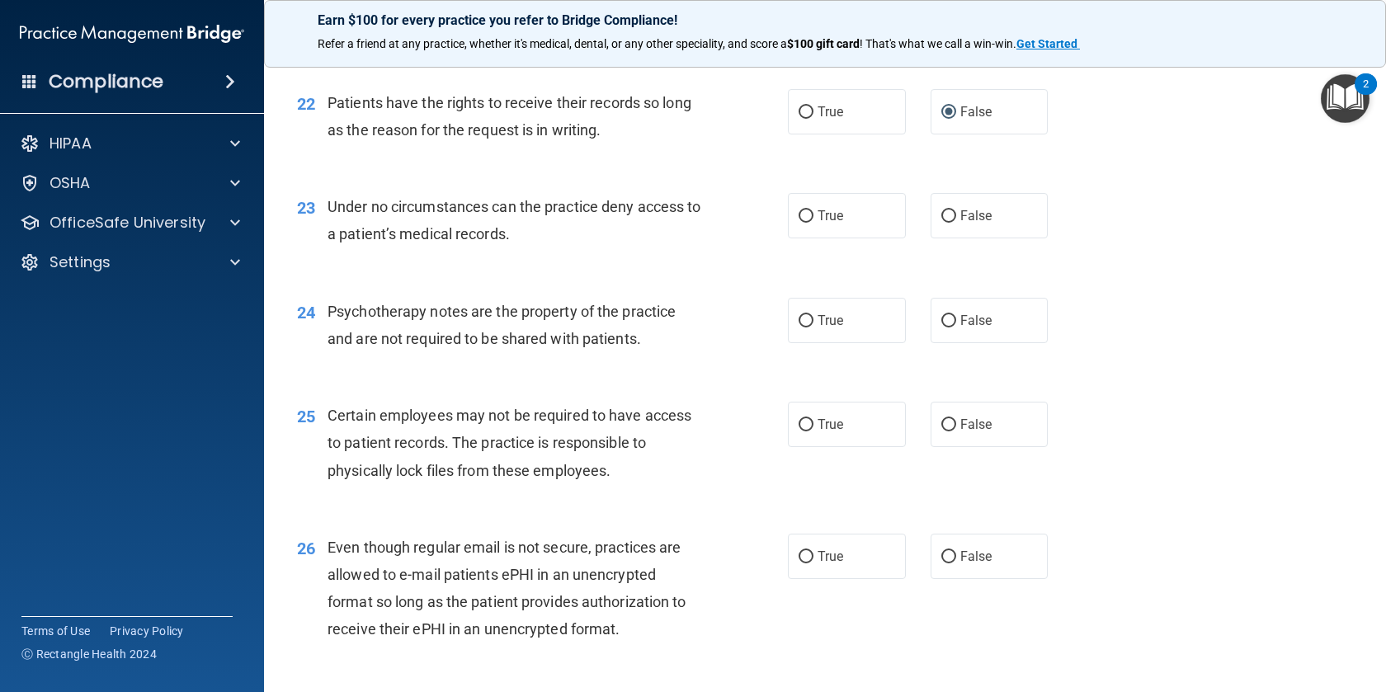
scroll to position [3137, 0]
click at [962, 221] on span "False" at bounding box center [976, 215] width 32 height 16
click at [956, 221] on input "False" at bounding box center [948, 216] width 15 height 12
radio input "true"
click at [815, 121] on label "True" at bounding box center [847, 110] width 118 height 45
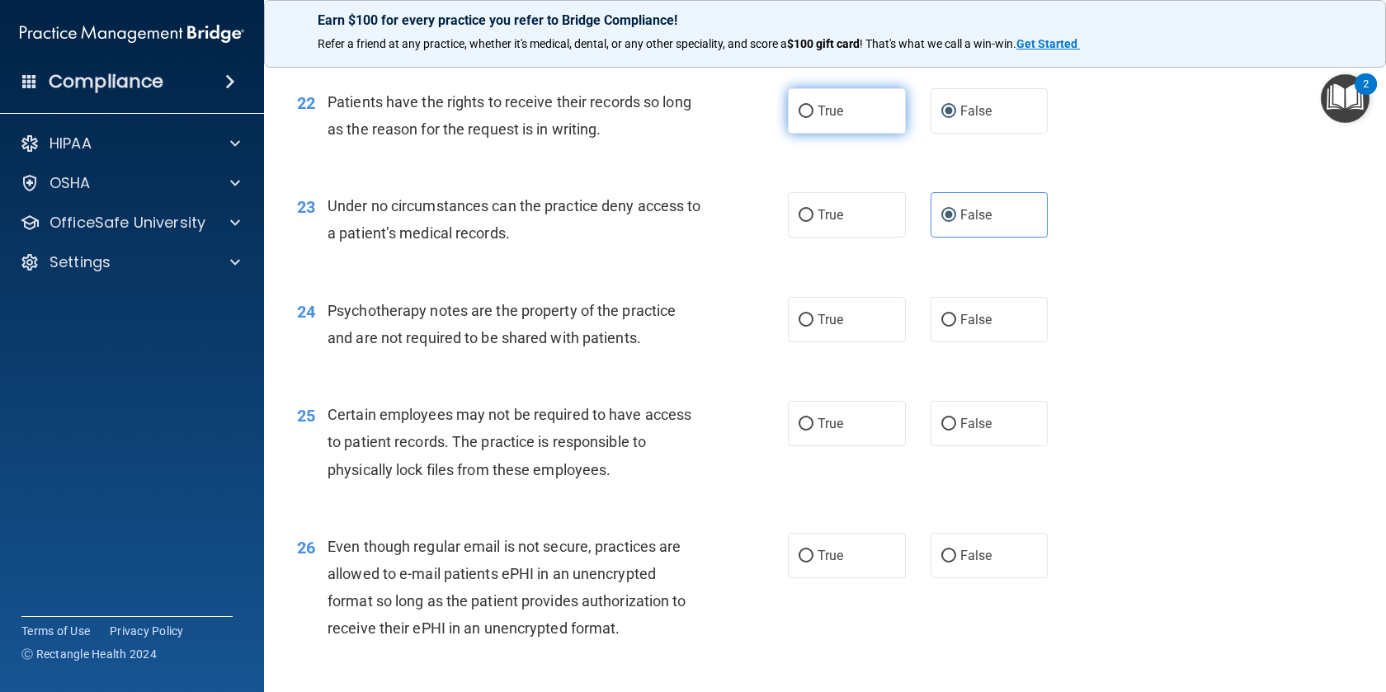
click at [813, 118] on input "True" at bounding box center [805, 112] width 15 height 12
radio input "true"
radio input "false"
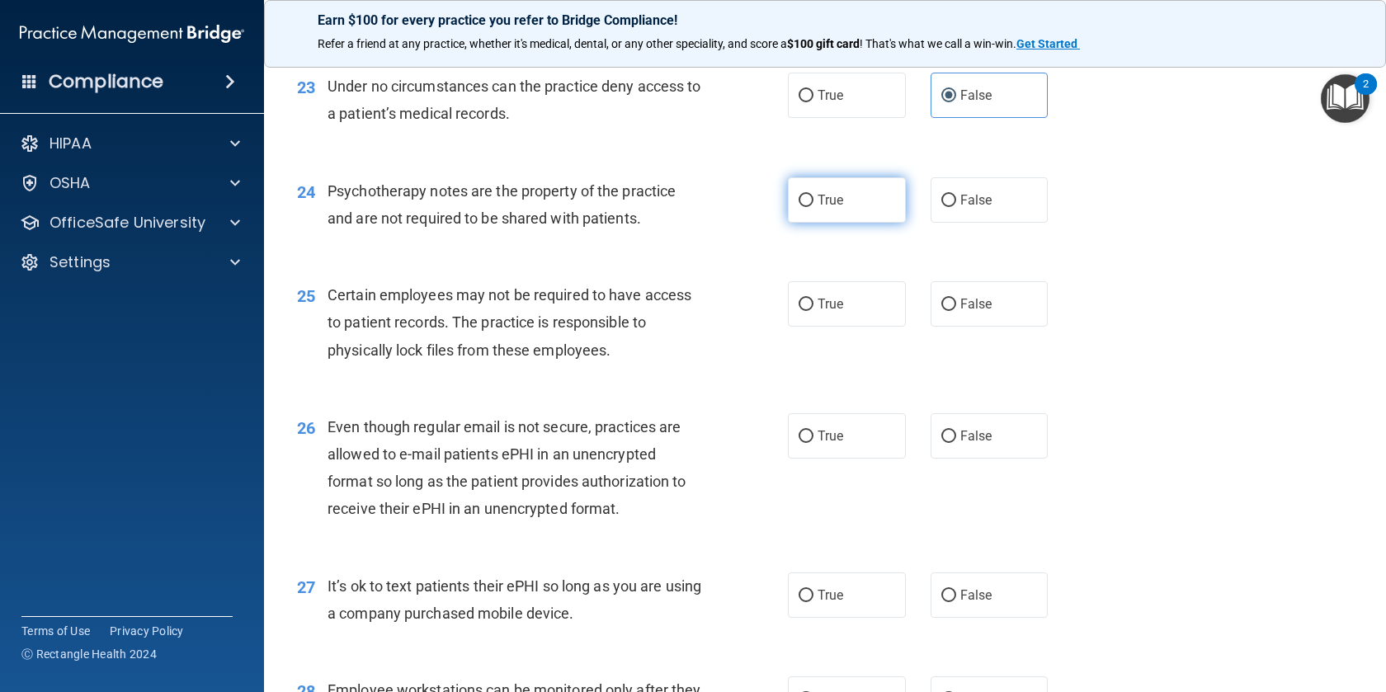
scroll to position [3259, 0]
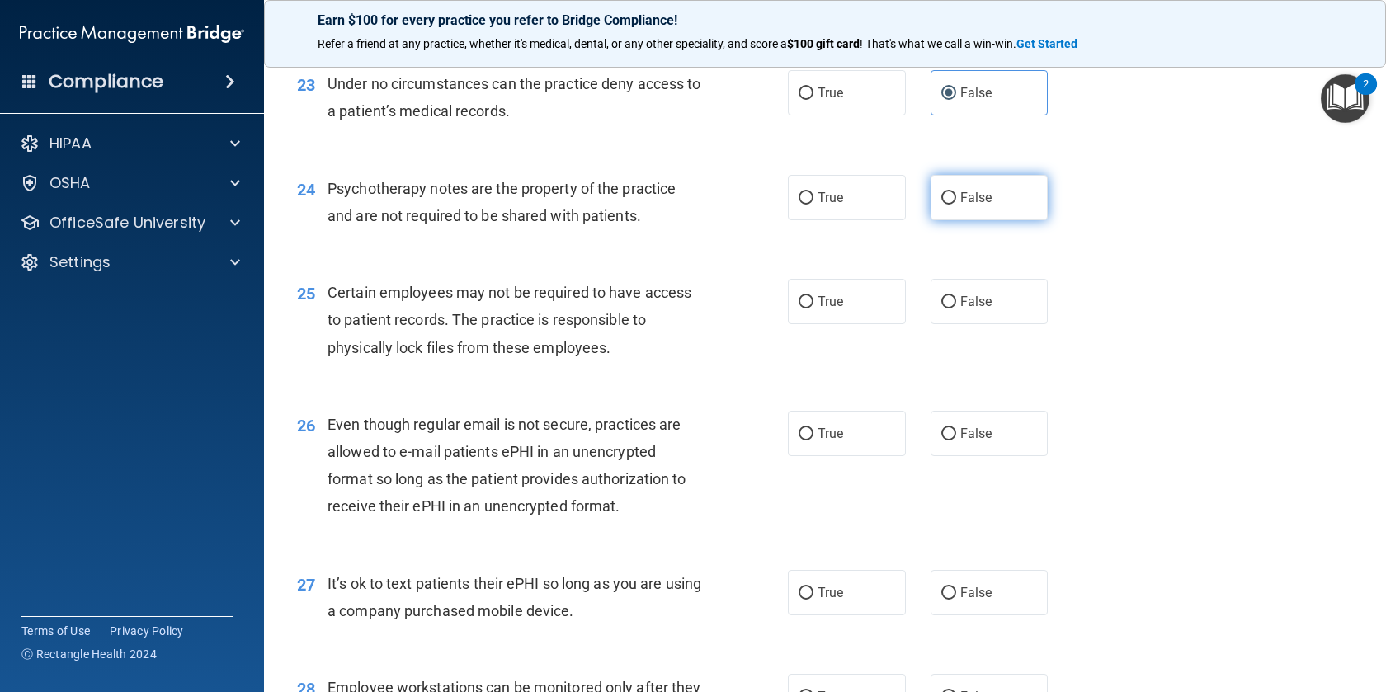
click at [969, 205] on label "False" at bounding box center [989, 197] width 118 height 45
click at [956, 205] on input "False" at bounding box center [948, 198] width 15 height 12
radio input "true"
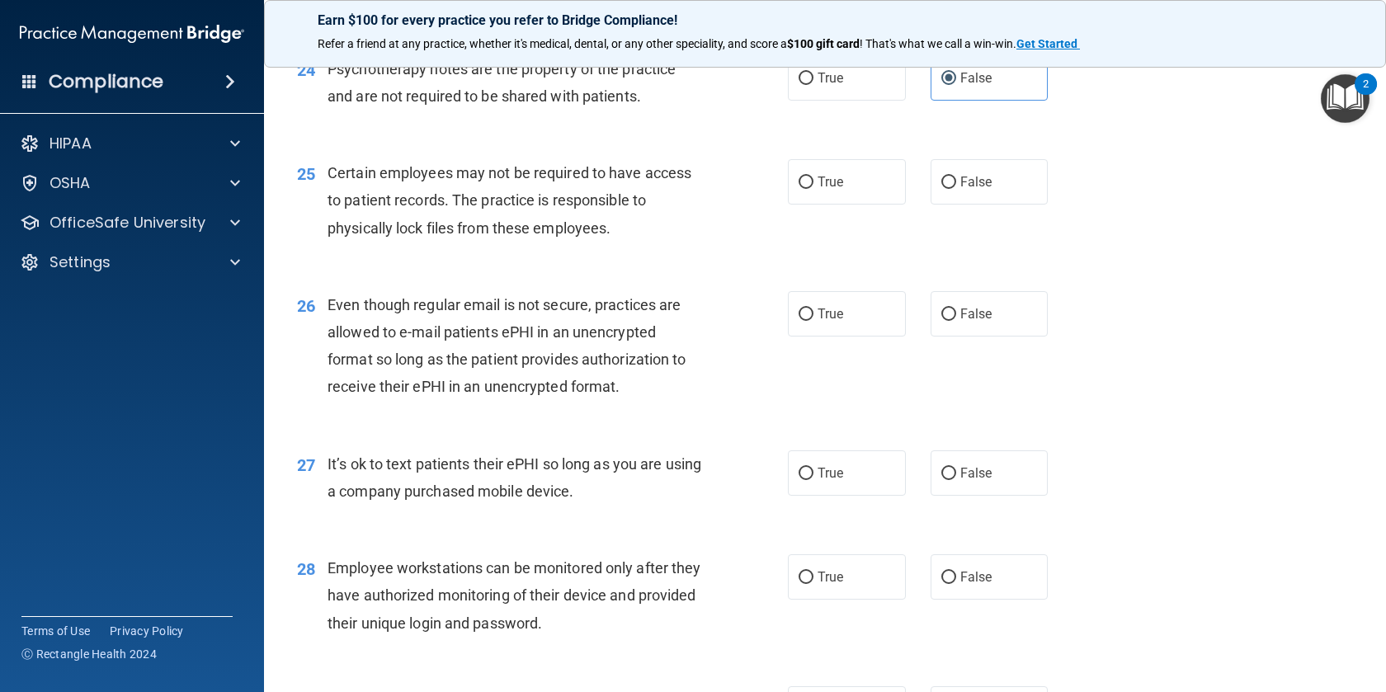
scroll to position [3384, 0]
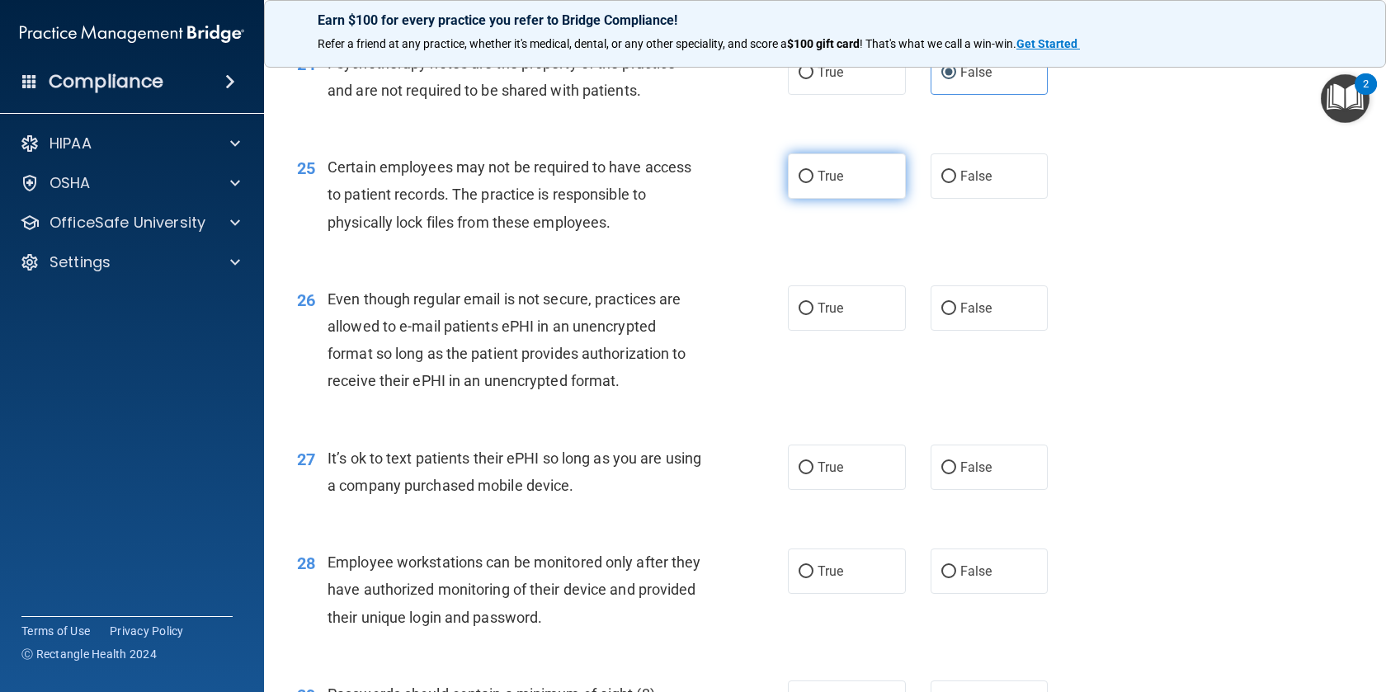
click at [834, 176] on span "True" at bounding box center [830, 176] width 26 height 16
click at [813, 176] on input "True" at bounding box center [805, 177] width 15 height 12
radio input "true"
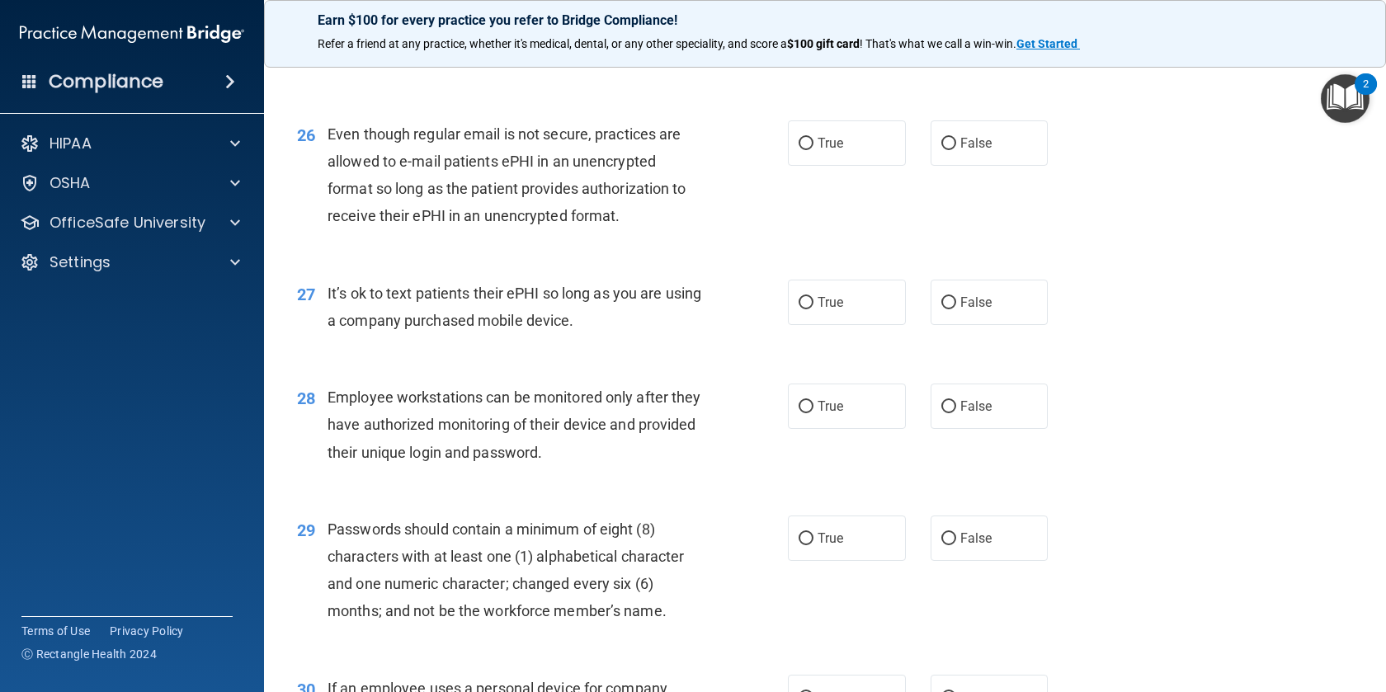
scroll to position [3556, 0]
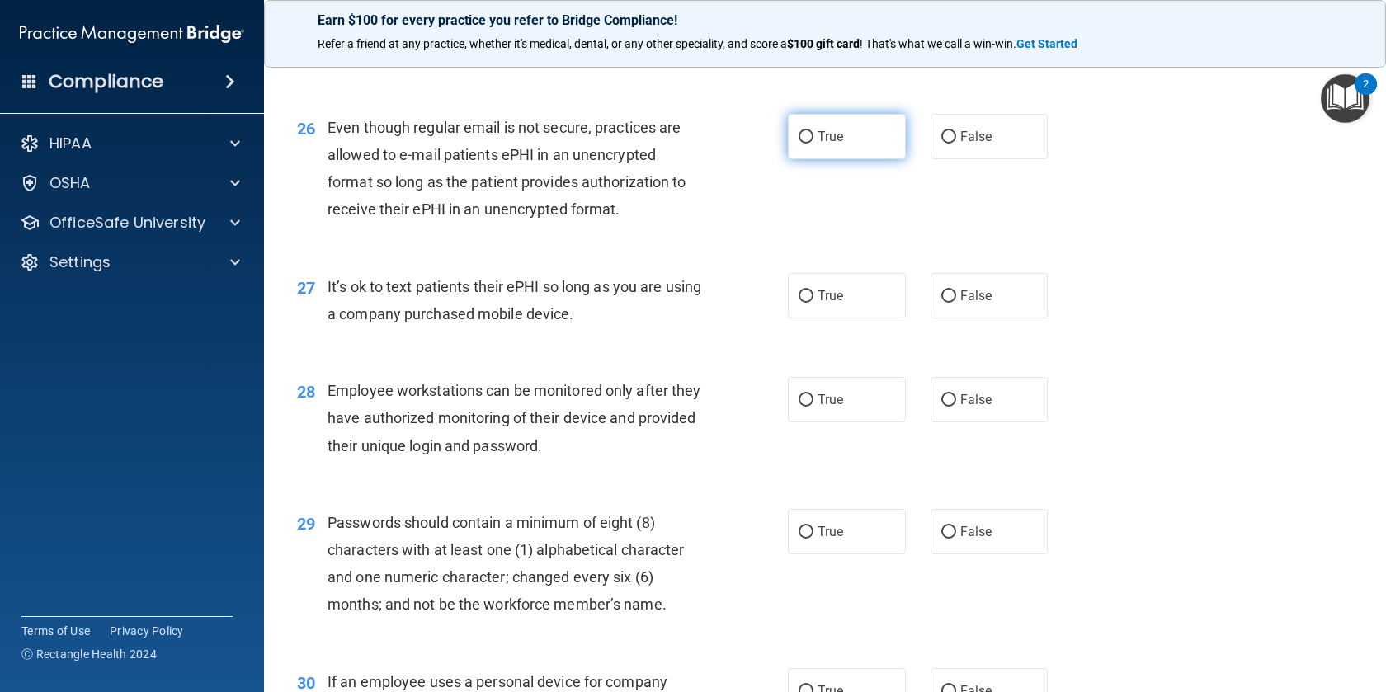
click at [816, 150] on label "True" at bounding box center [847, 136] width 118 height 45
click at [813, 144] on input "True" at bounding box center [805, 137] width 15 height 12
radio input "true"
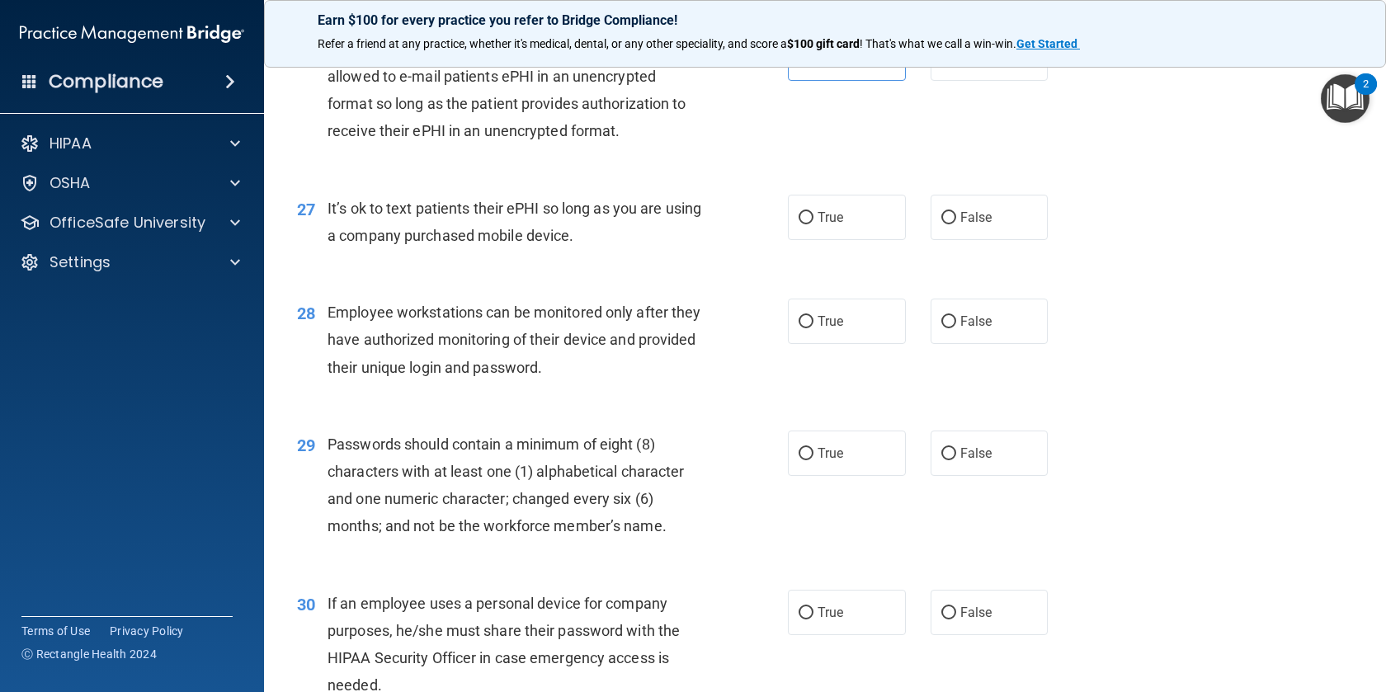
scroll to position [3635, 0]
click at [960, 215] on span "False" at bounding box center [976, 217] width 32 height 16
click at [956, 215] on input "False" at bounding box center [948, 217] width 15 height 12
radio input "true"
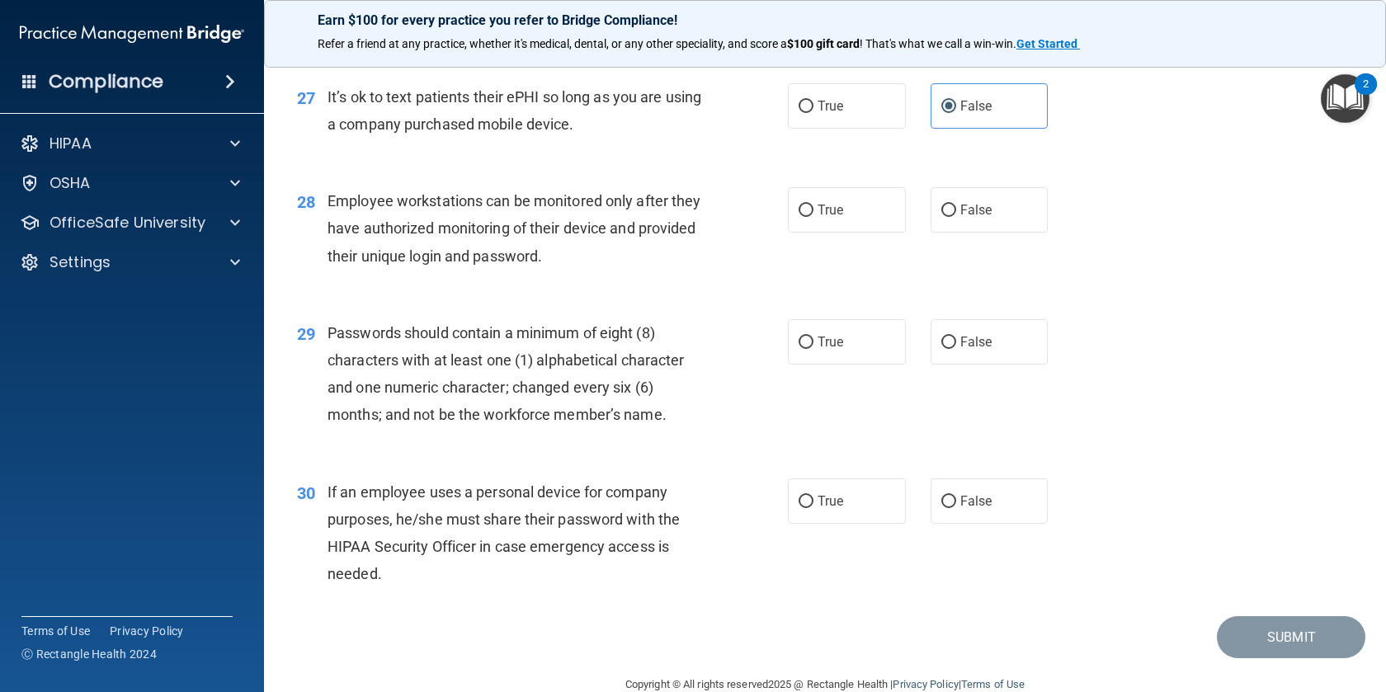
scroll to position [3748, 0]
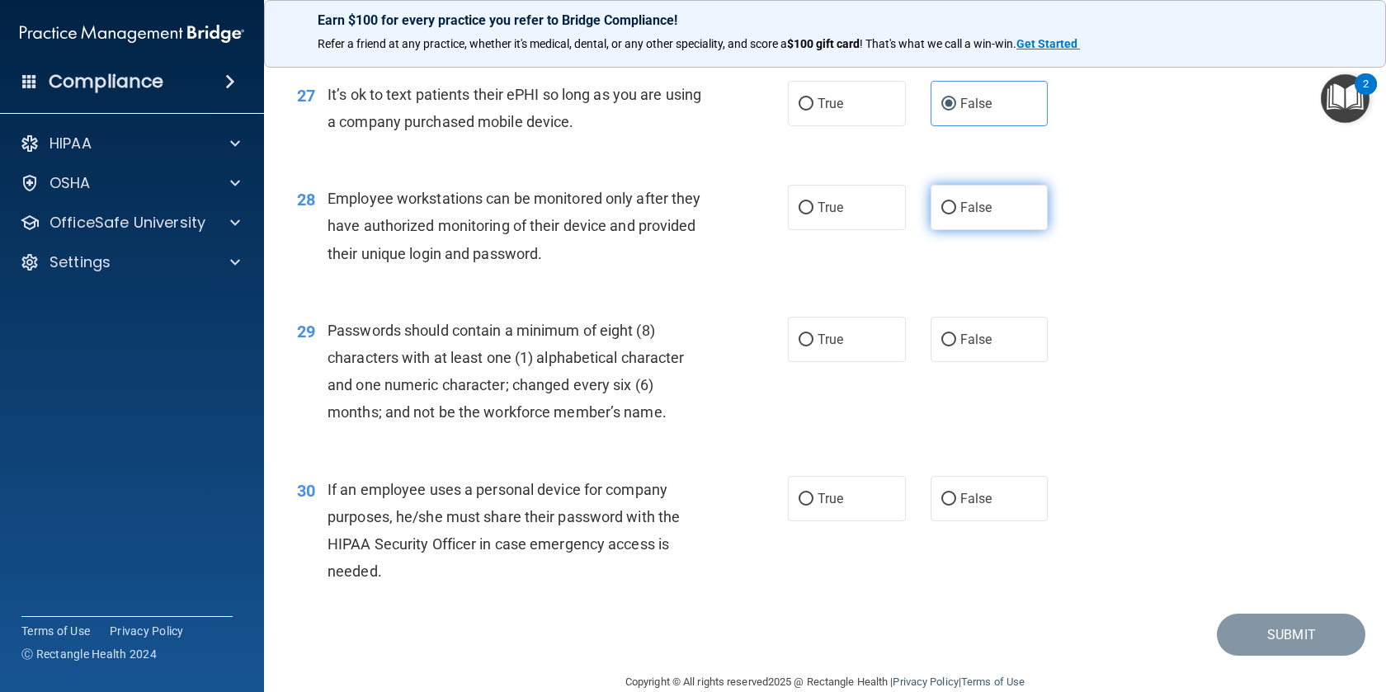
click at [958, 213] on label "False" at bounding box center [989, 207] width 118 height 45
click at [956, 213] on input "False" at bounding box center [948, 208] width 15 height 12
radio input "true"
click at [824, 343] on span "True" at bounding box center [830, 340] width 26 height 16
click at [813, 343] on input "True" at bounding box center [805, 340] width 15 height 12
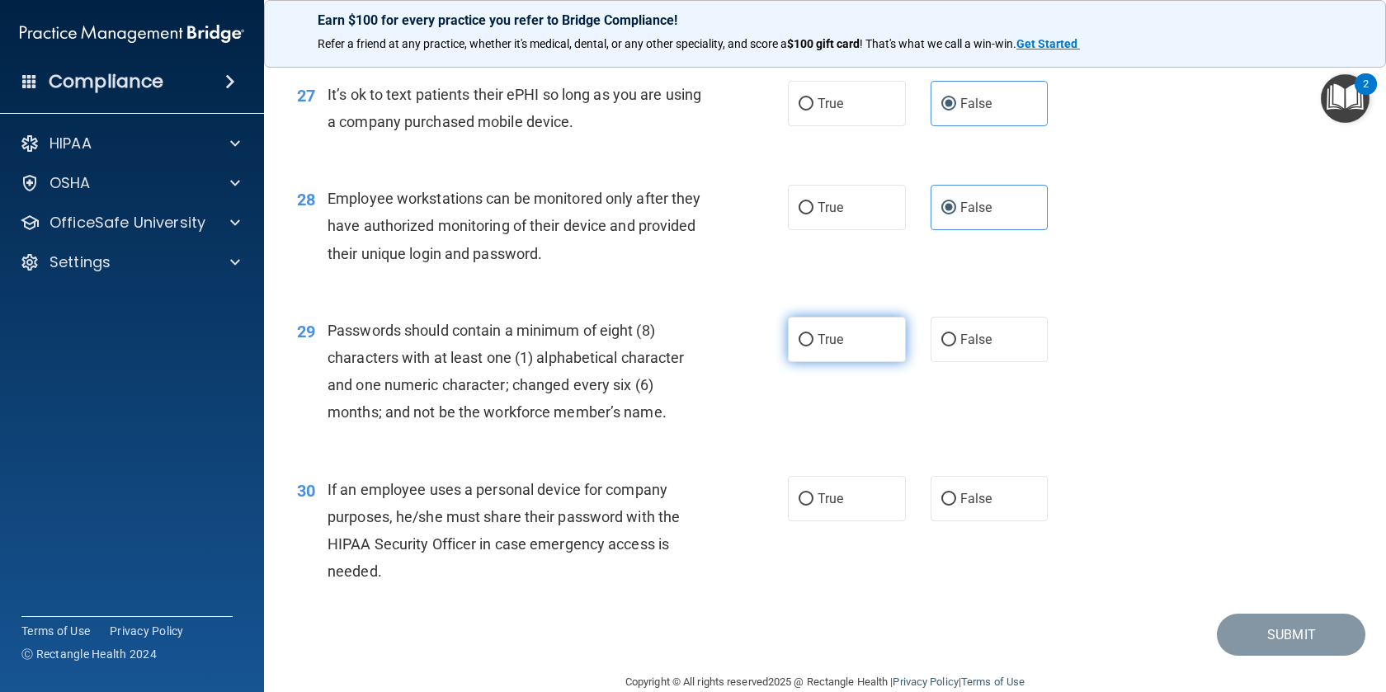
radio input "true"
click at [960, 489] on label "False" at bounding box center [989, 498] width 118 height 45
click at [956, 493] on input "False" at bounding box center [948, 499] width 15 height 12
radio input "true"
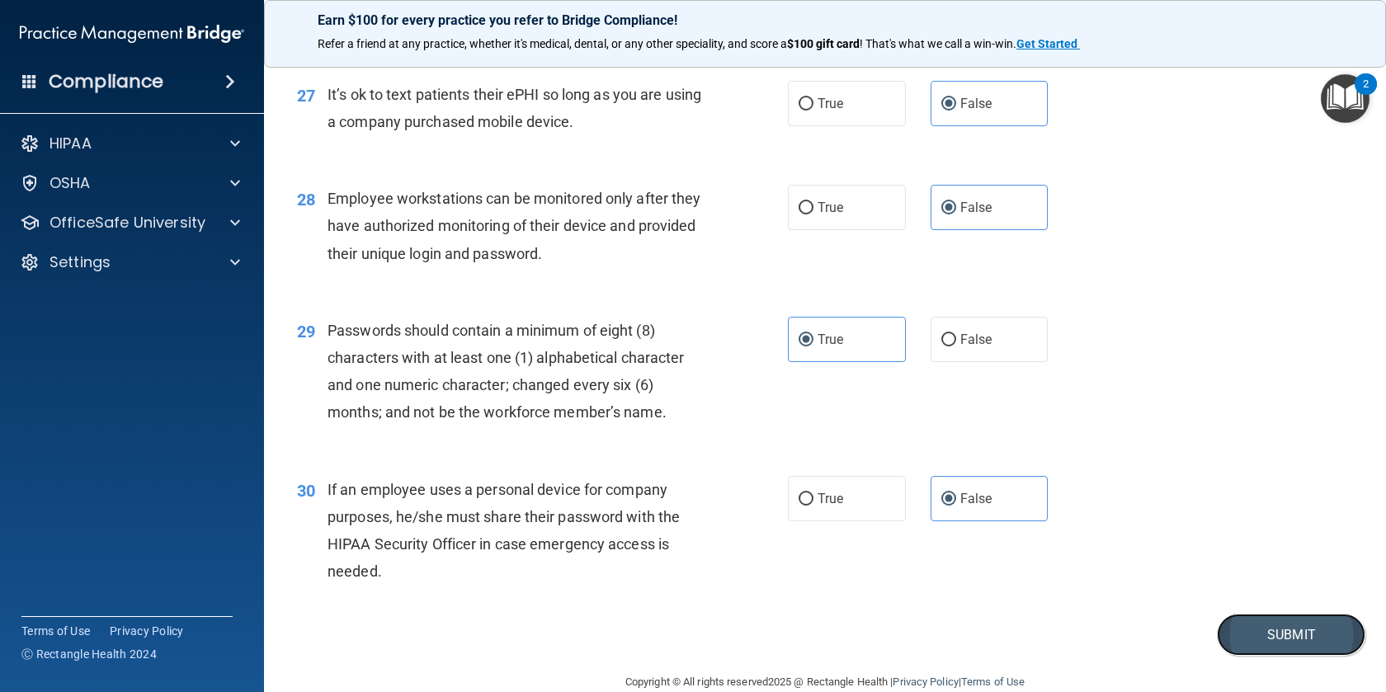
click at [1278, 626] on button "Submit" at bounding box center [1291, 635] width 148 height 42
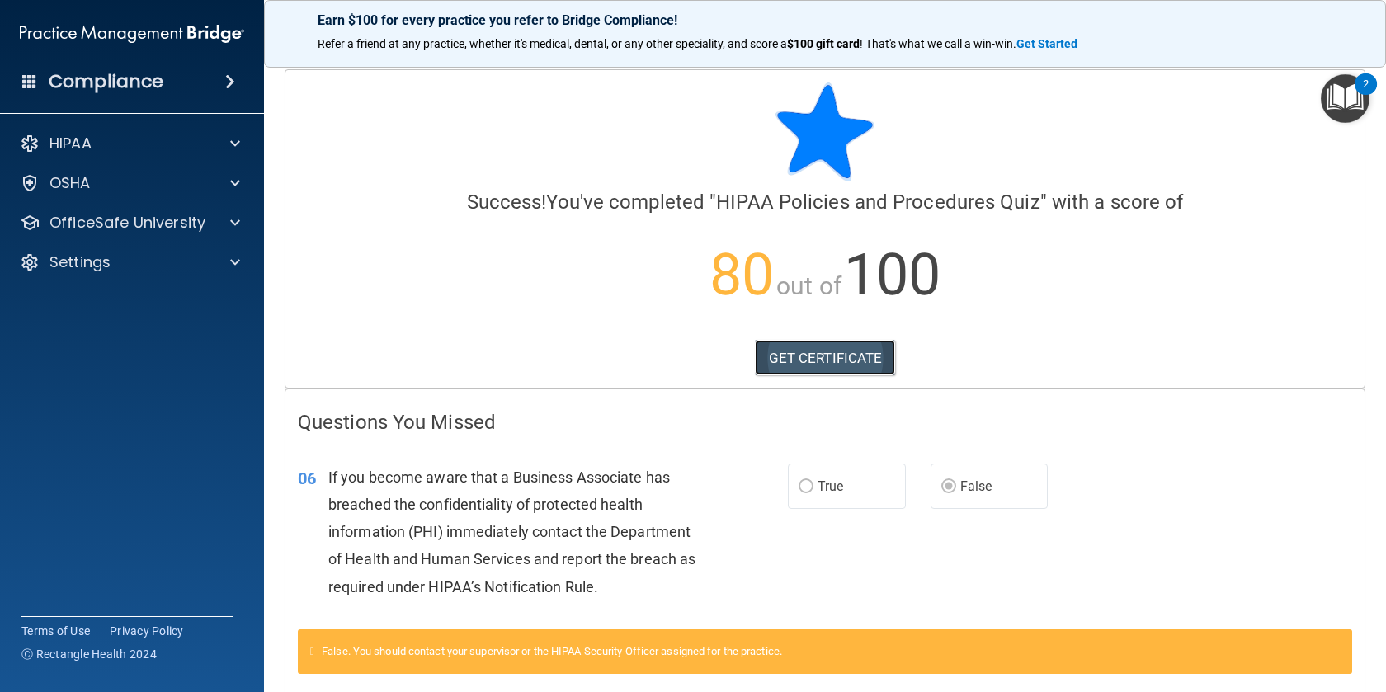
click at [834, 351] on link "GET CERTIFICATE" at bounding box center [825, 358] width 141 height 36
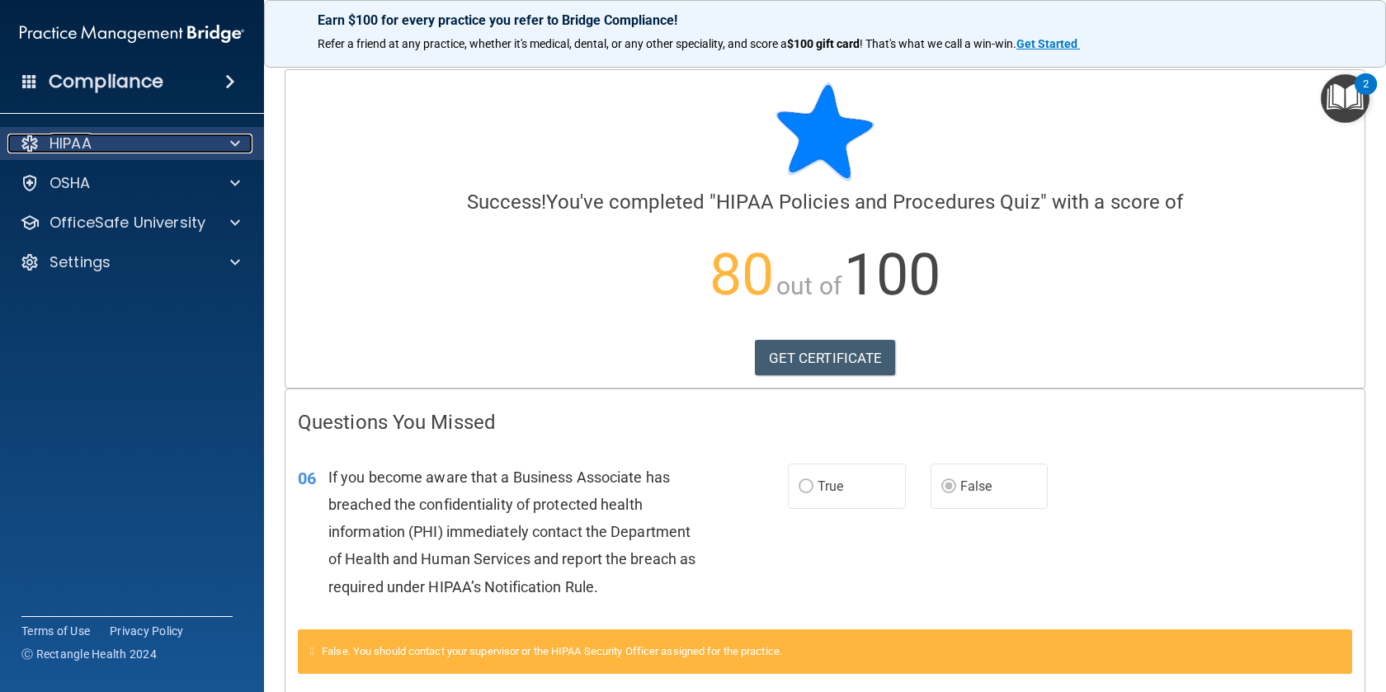
click at [228, 139] on div at bounding box center [232, 144] width 41 height 20
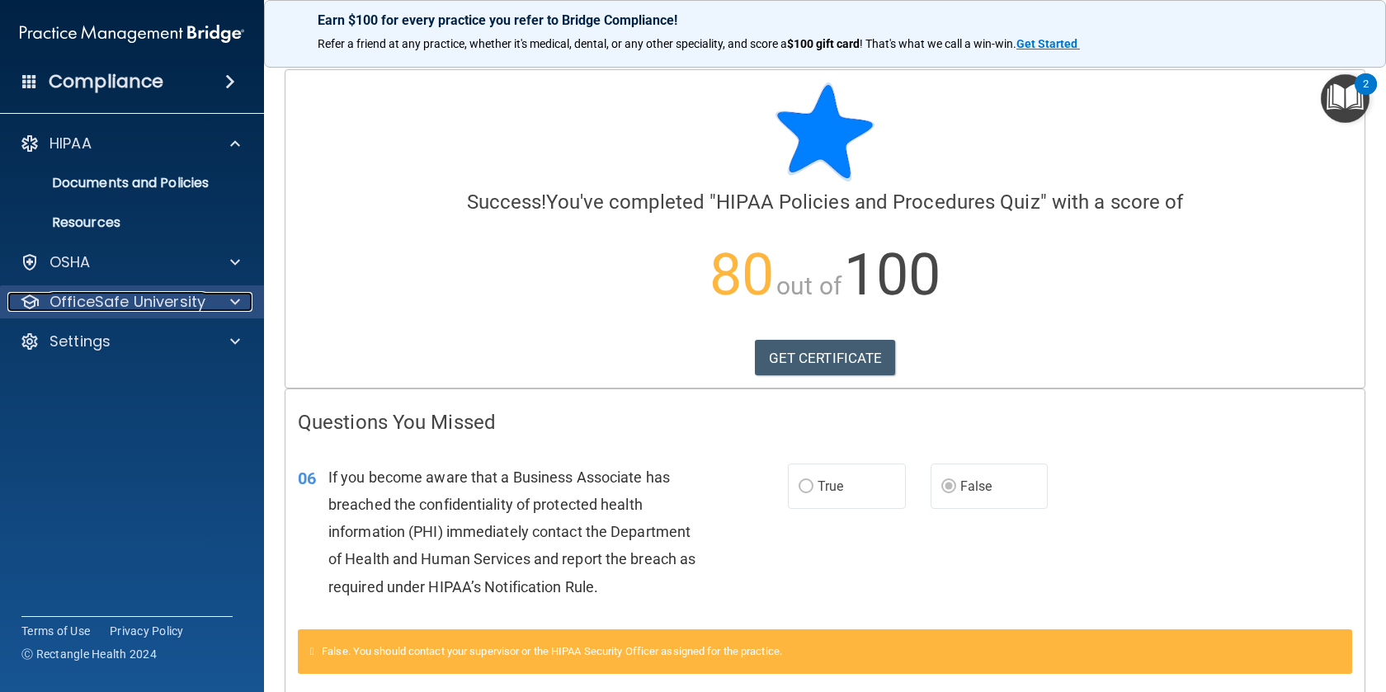
click at [234, 300] on span at bounding box center [235, 302] width 10 height 20
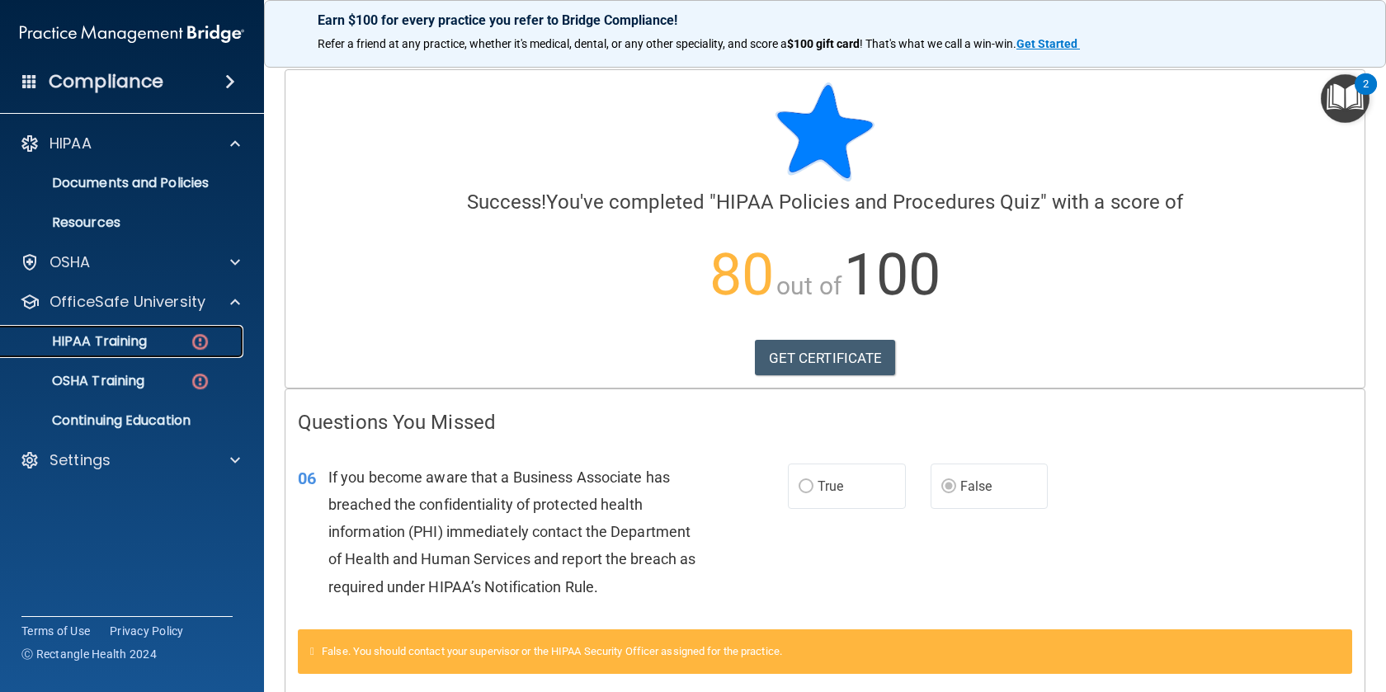
click at [194, 340] on img at bounding box center [200, 342] width 21 height 21
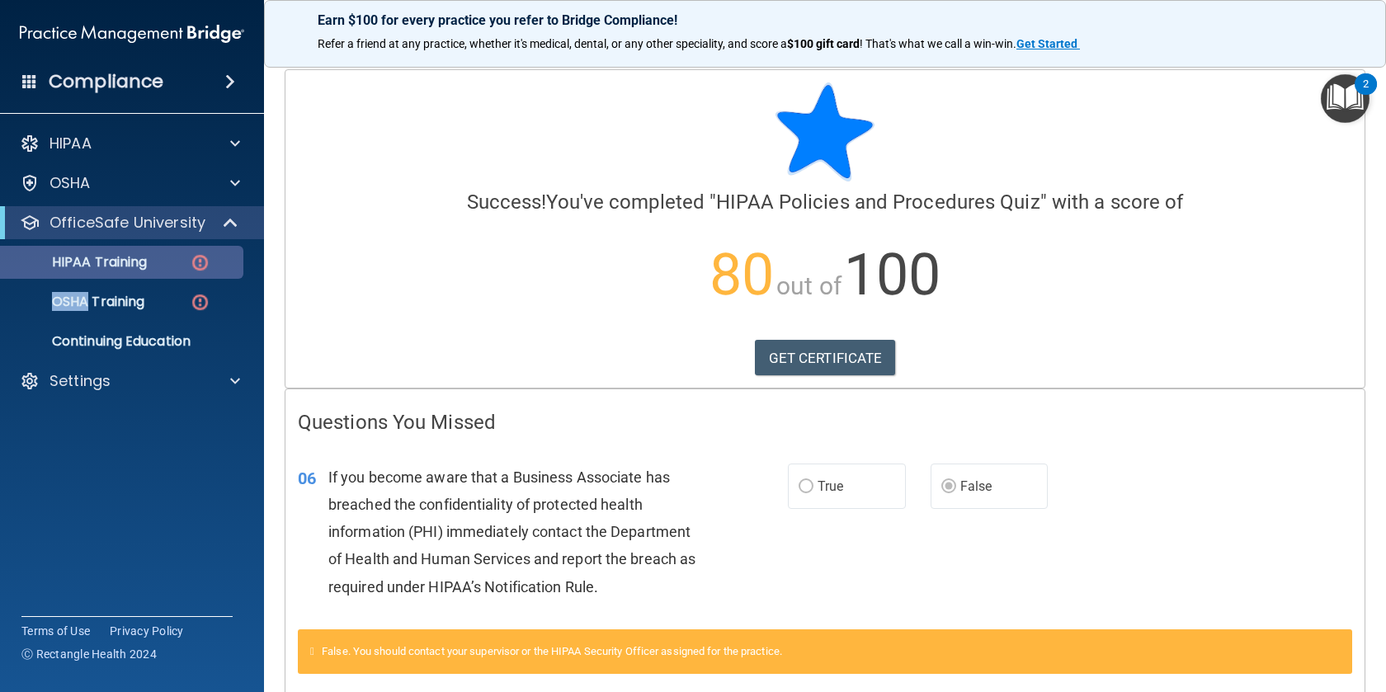
click at [194, 340] on ul "HIPAA Training OSHA Training Continuing Education" at bounding box center [133, 298] width 299 height 119
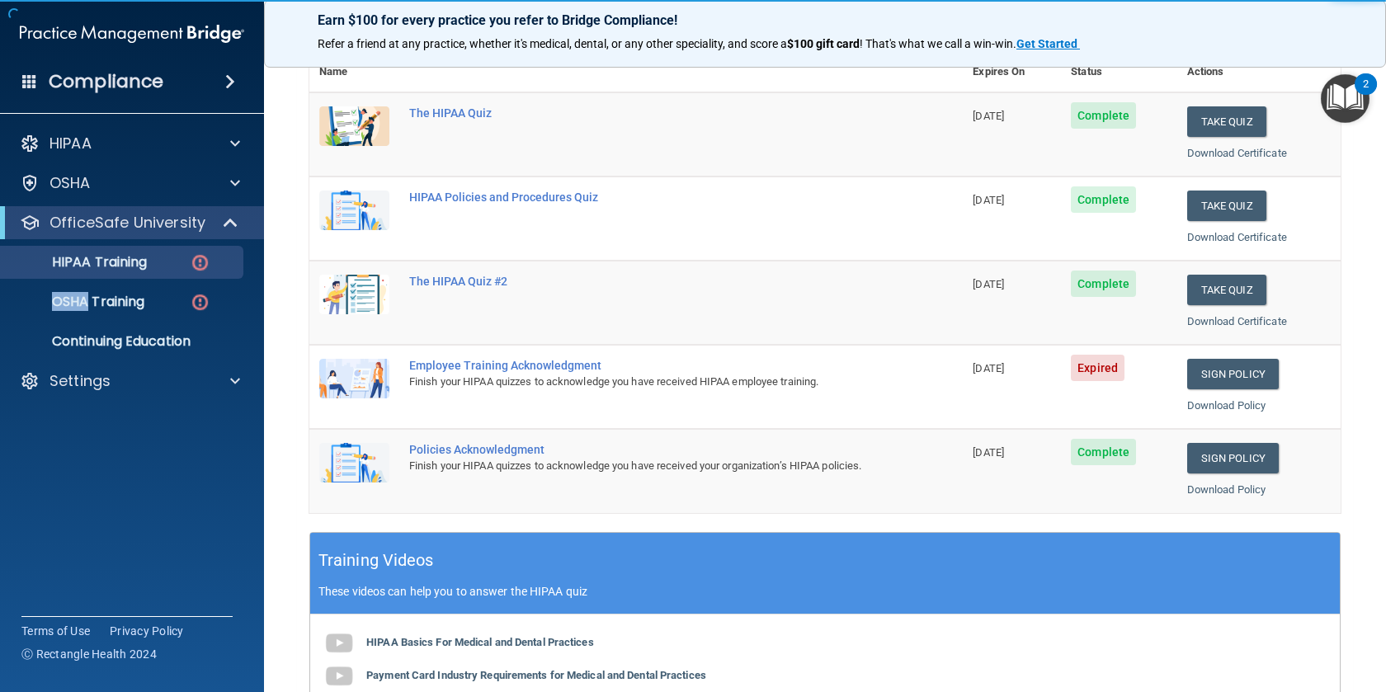
scroll to position [217, 0]
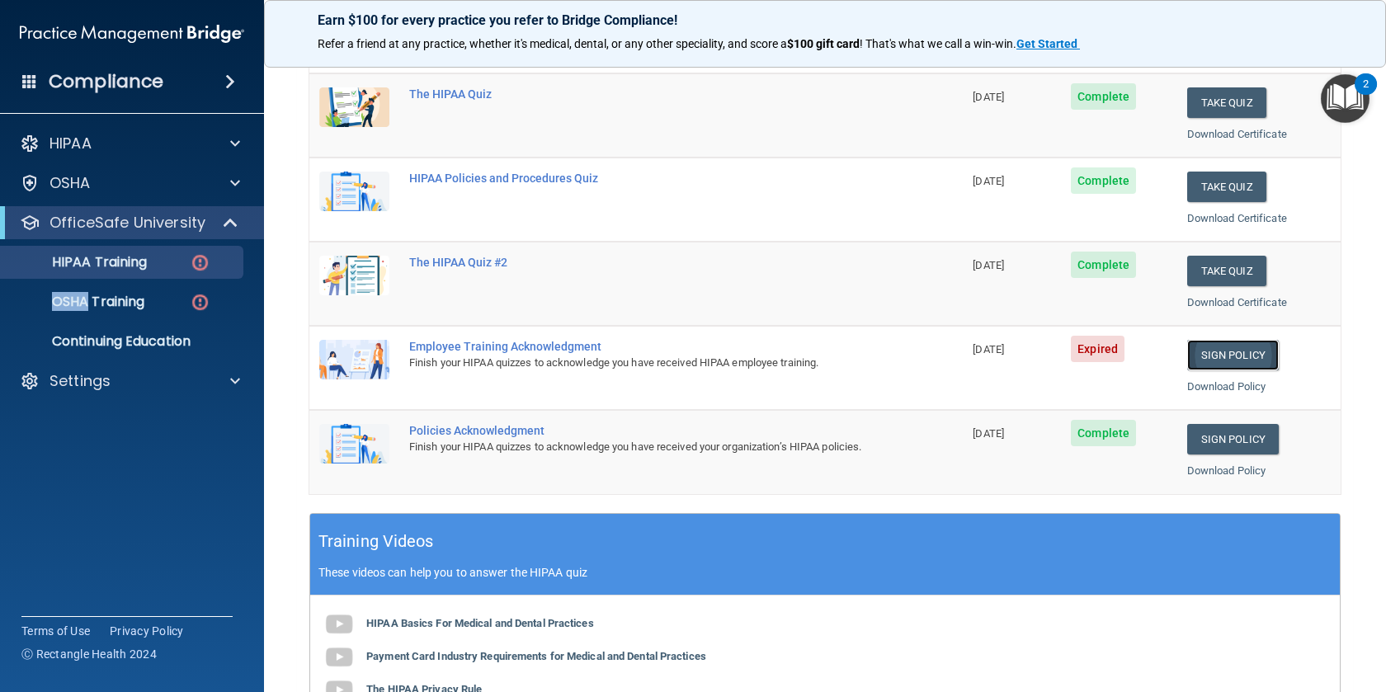
click at [1241, 355] on link "Sign Policy" at bounding box center [1233, 355] width 92 height 31
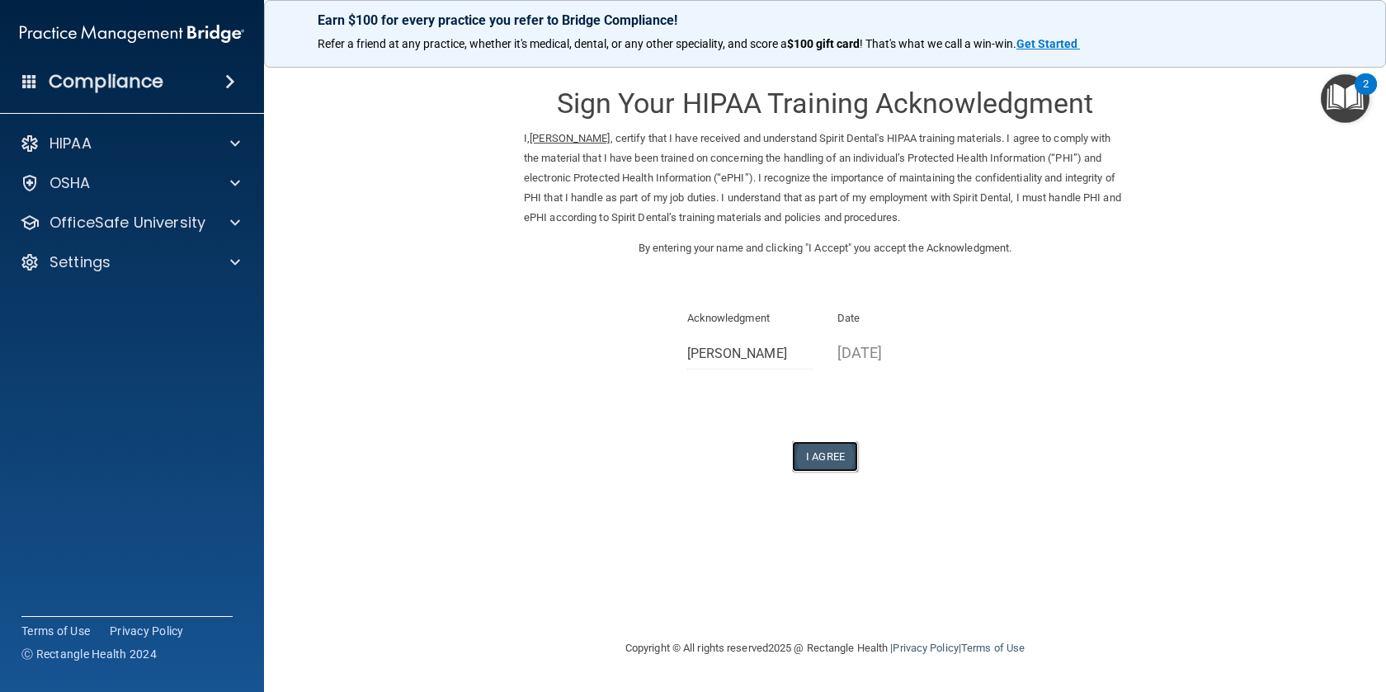
click at [845, 443] on button "I Agree" at bounding box center [825, 456] width 66 height 31
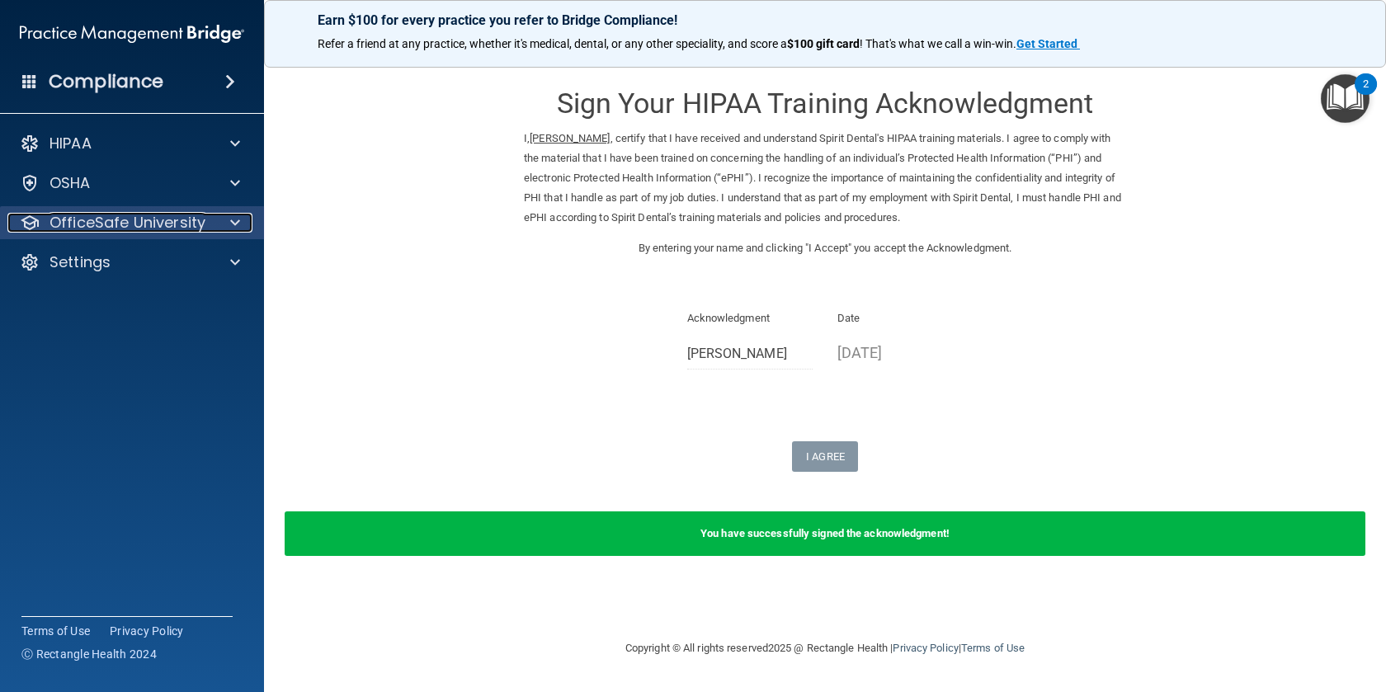
click at [228, 222] on div at bounding box center [232, 223] width 41 height 20
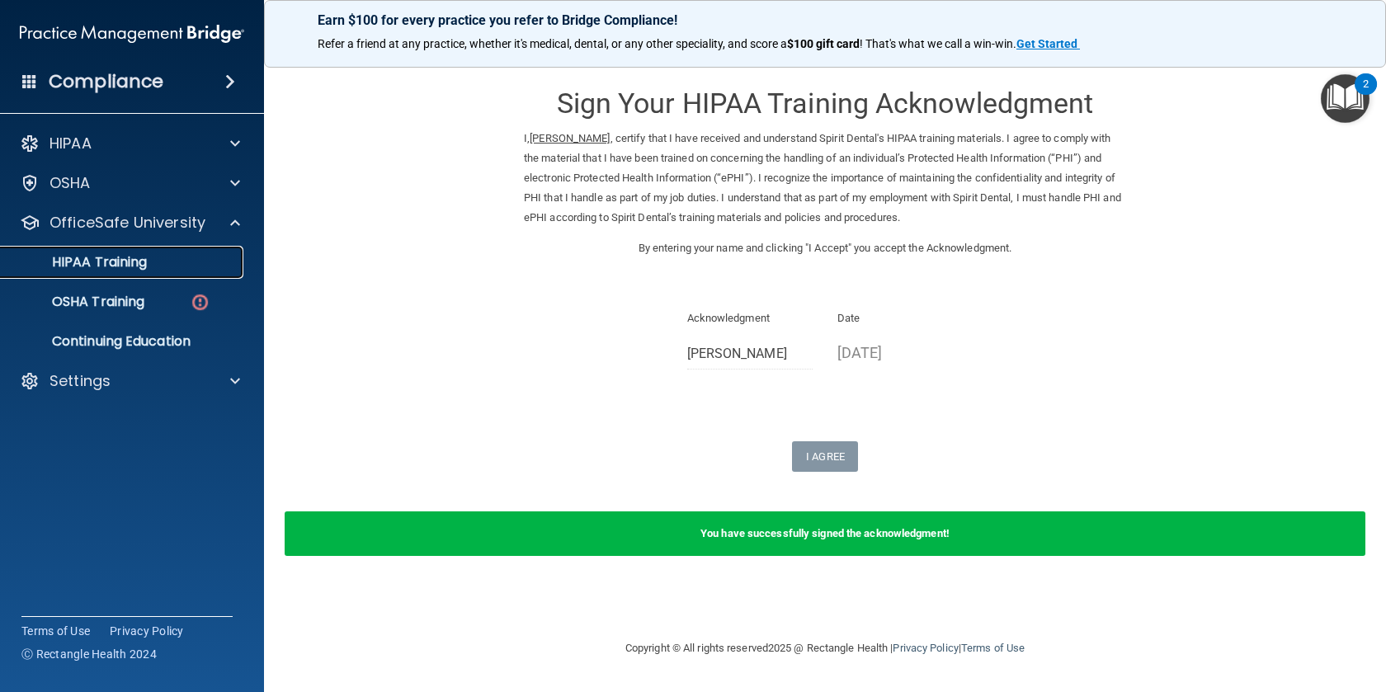
click at [166, 271] on link "HIPAA Training" at bounding box center [114, 262] width 260 height 33
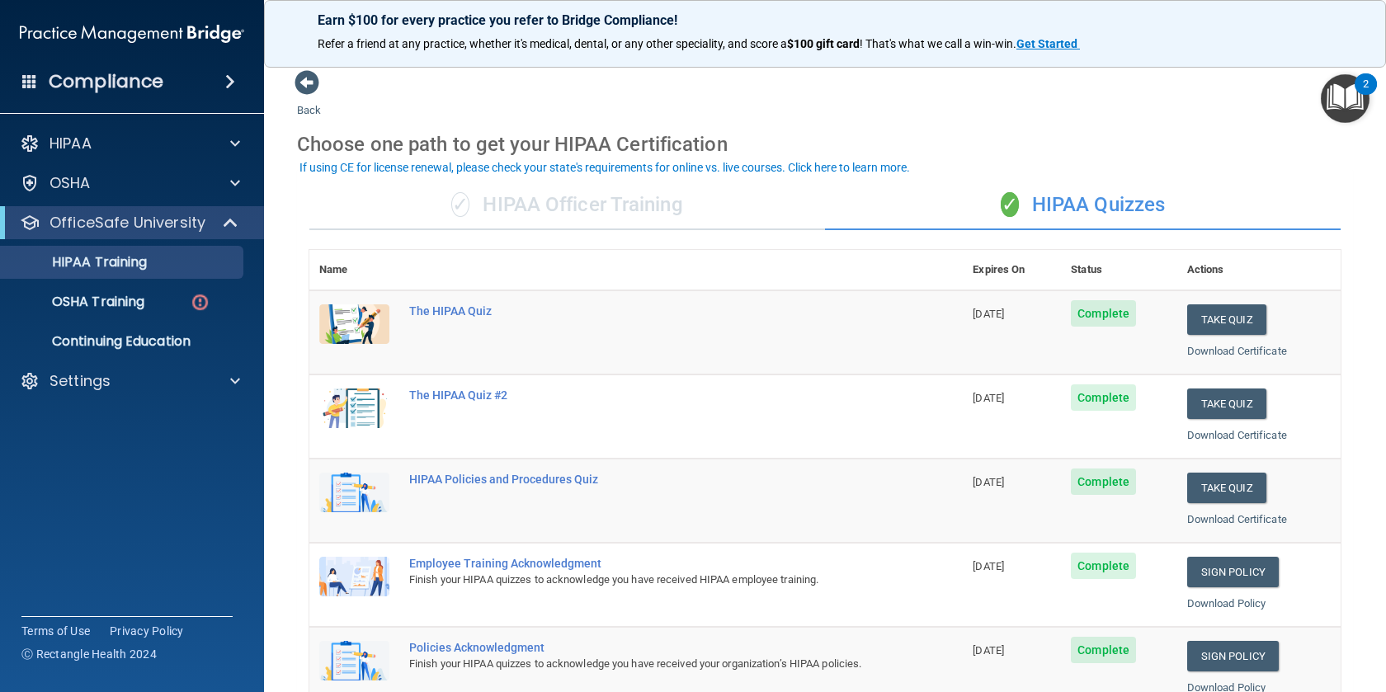
click at [580, 162] on div "If using CE for license renewal, please check your state's requirements for onl…" at bounding box center [604, 168] width 610 height 12
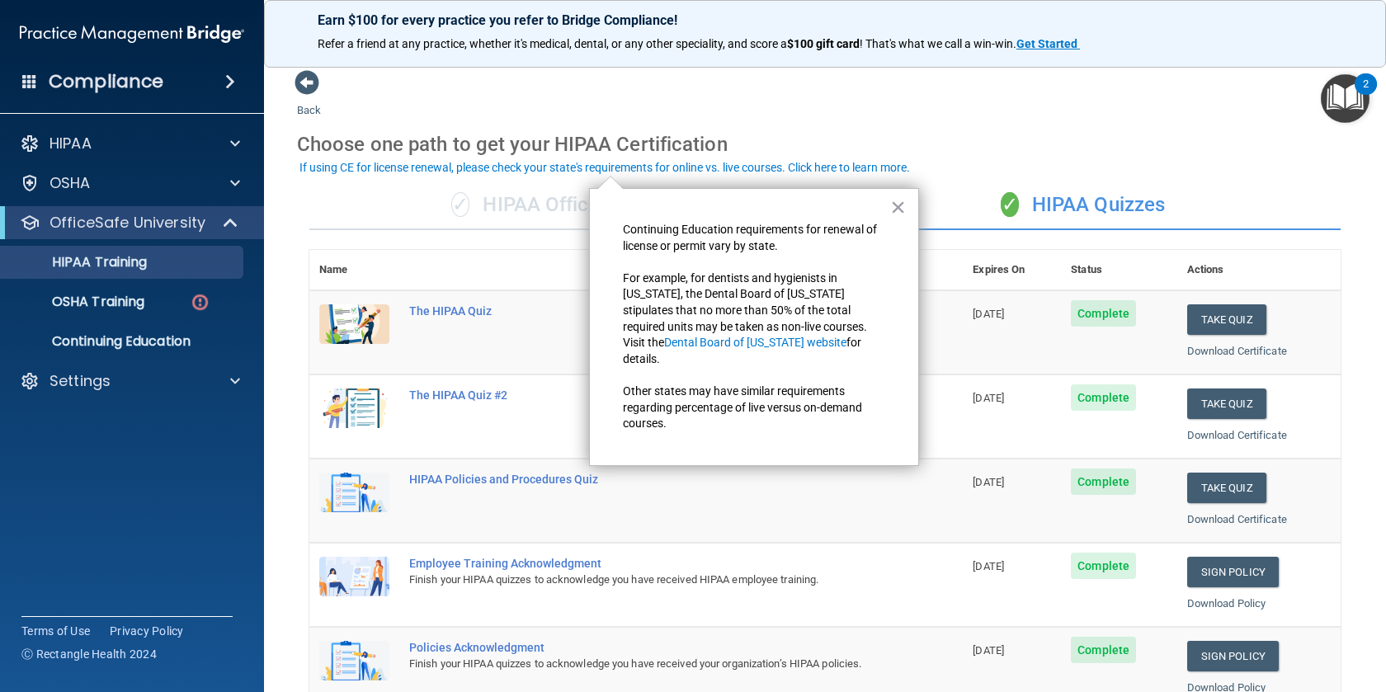
click at [654, 129] on div "Choose one path to get your HIPAA Certification" at bounding box center [825, 144] width 1056 height 48
click at [824, 122] on div "Choose one path to get your HIPAA Certification" at bounding box center [825, 144] width 1056 height 48
click at [977, 118] on div "Back Choose one path to get your HIPAA Certification ✓ HIPAA Officer Training ✓…" at bounding box center [825, 622] width 1056 height 1107
click at [383, 220] on div "✓ HIPAA Officer Training" at bounding box center [567, 205] width 516 height 49
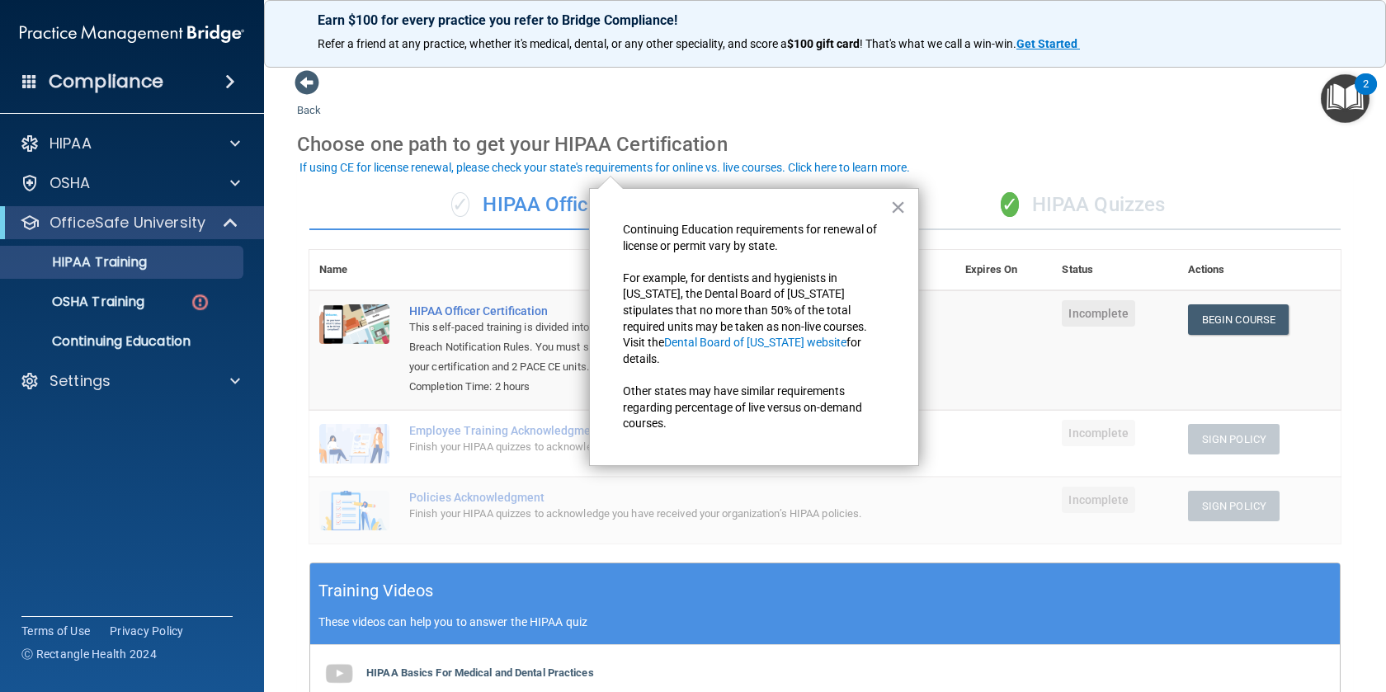
click at [1072, 204] on div "✓ HIPAA Quizzes" at bounding box center [1083, 205] width 516 height 49
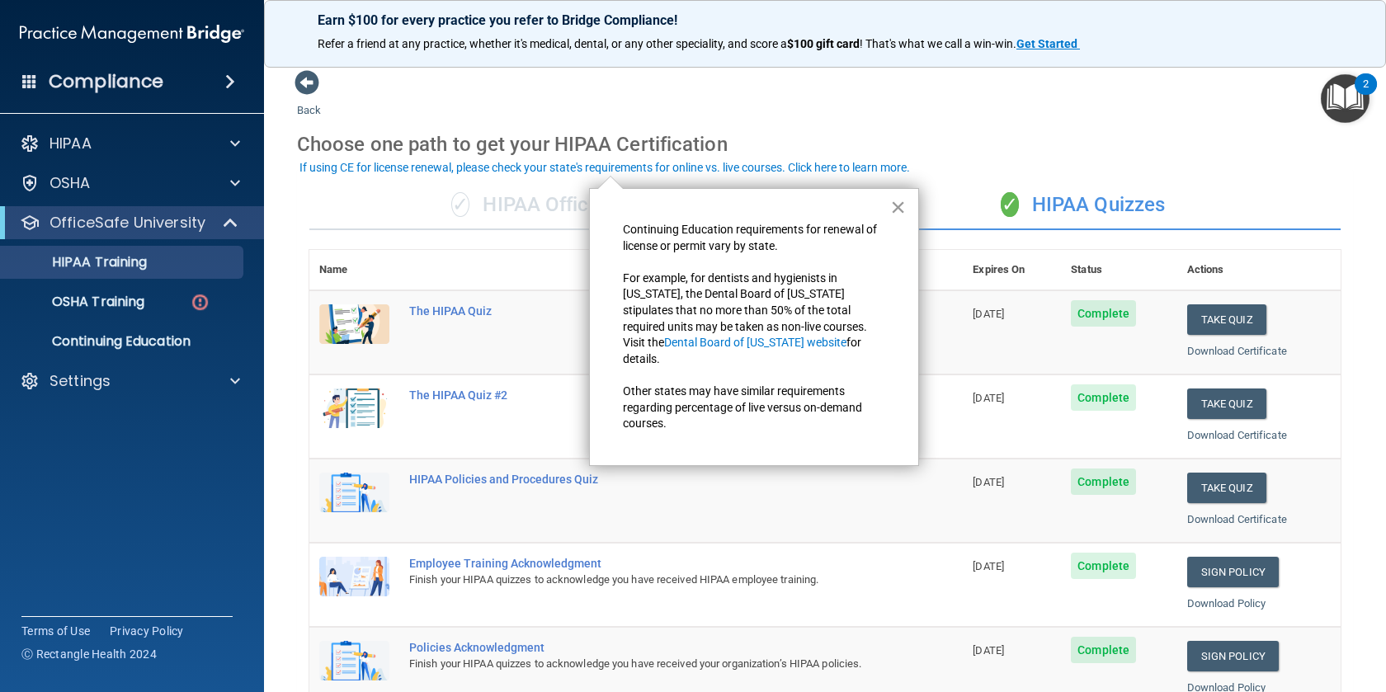
click at [901, 206] on button "×" at bounding box center [898, 207] width 16 height 26
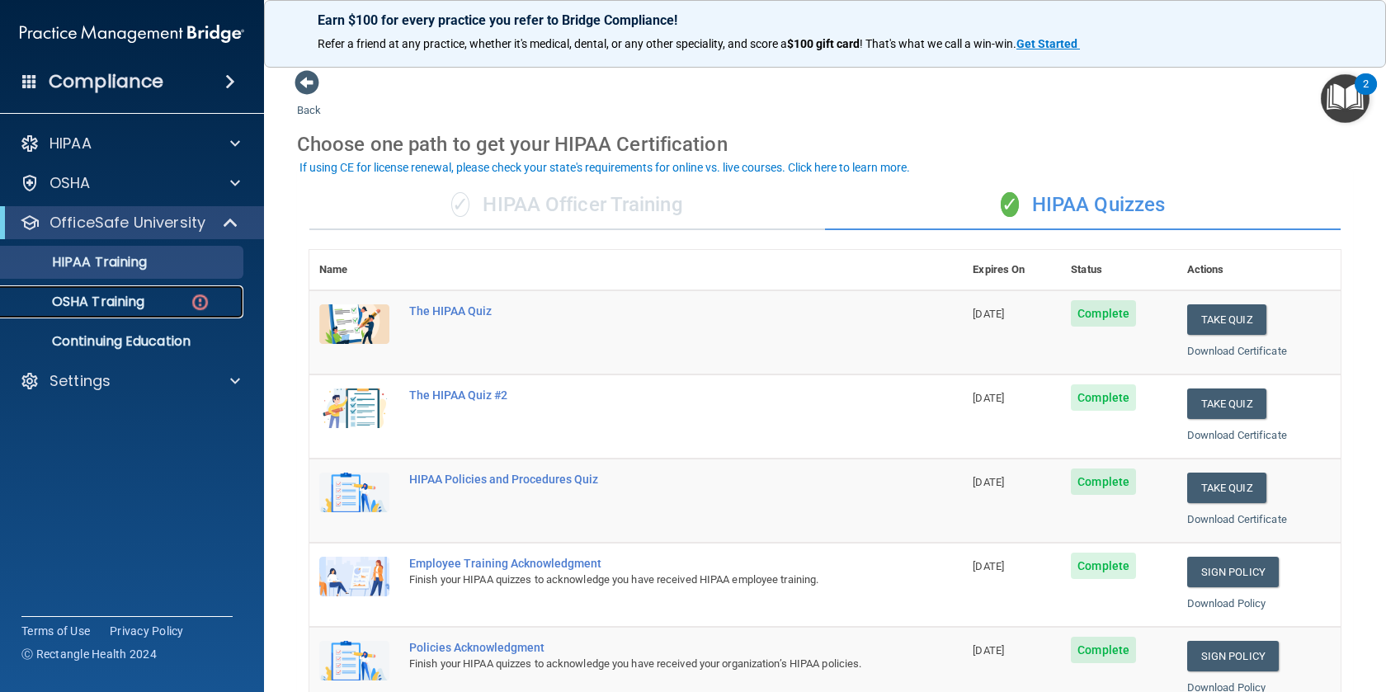
click at [138, 308] on p "OSHA Training" at bounding box center [78, 302] width 134 height 16
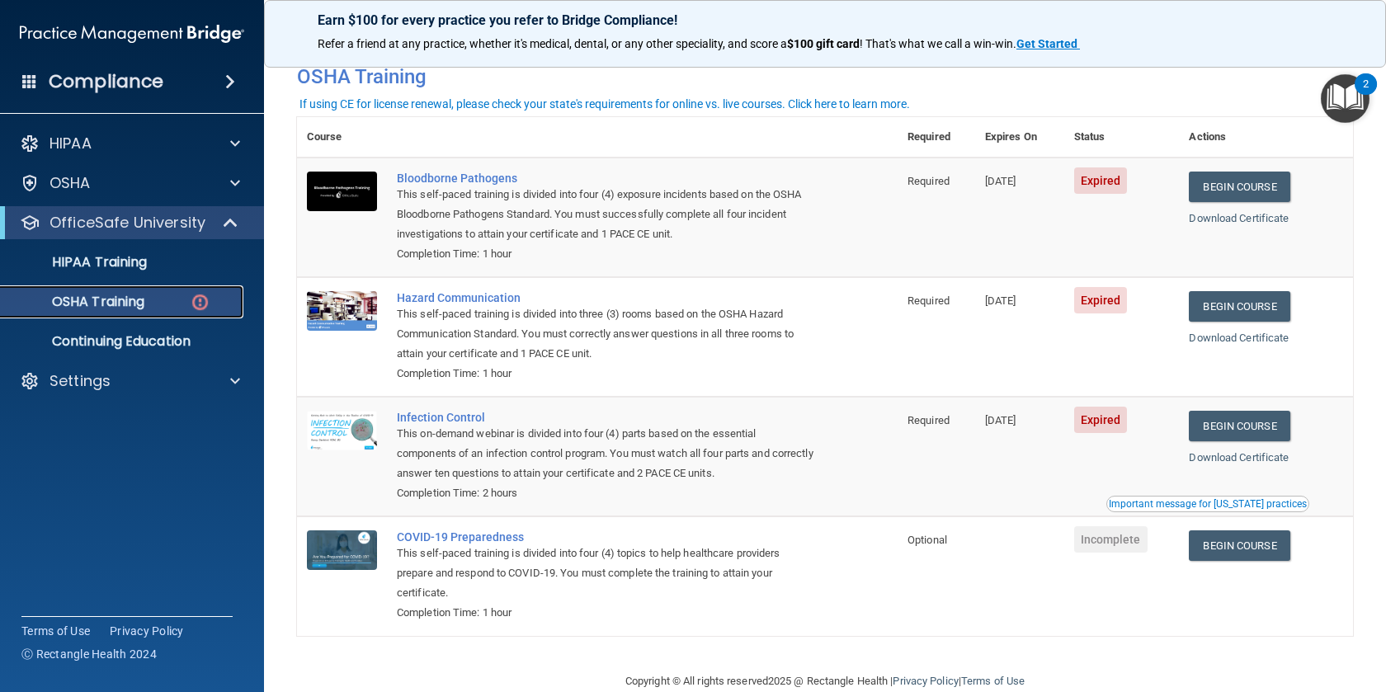
scroll to position [73, 0]
click at [1242, 189] on link "Begin Course" at bounding box center [1239, 187] width 101 height 31
